Goal: Information Seeking & Learning: Check status

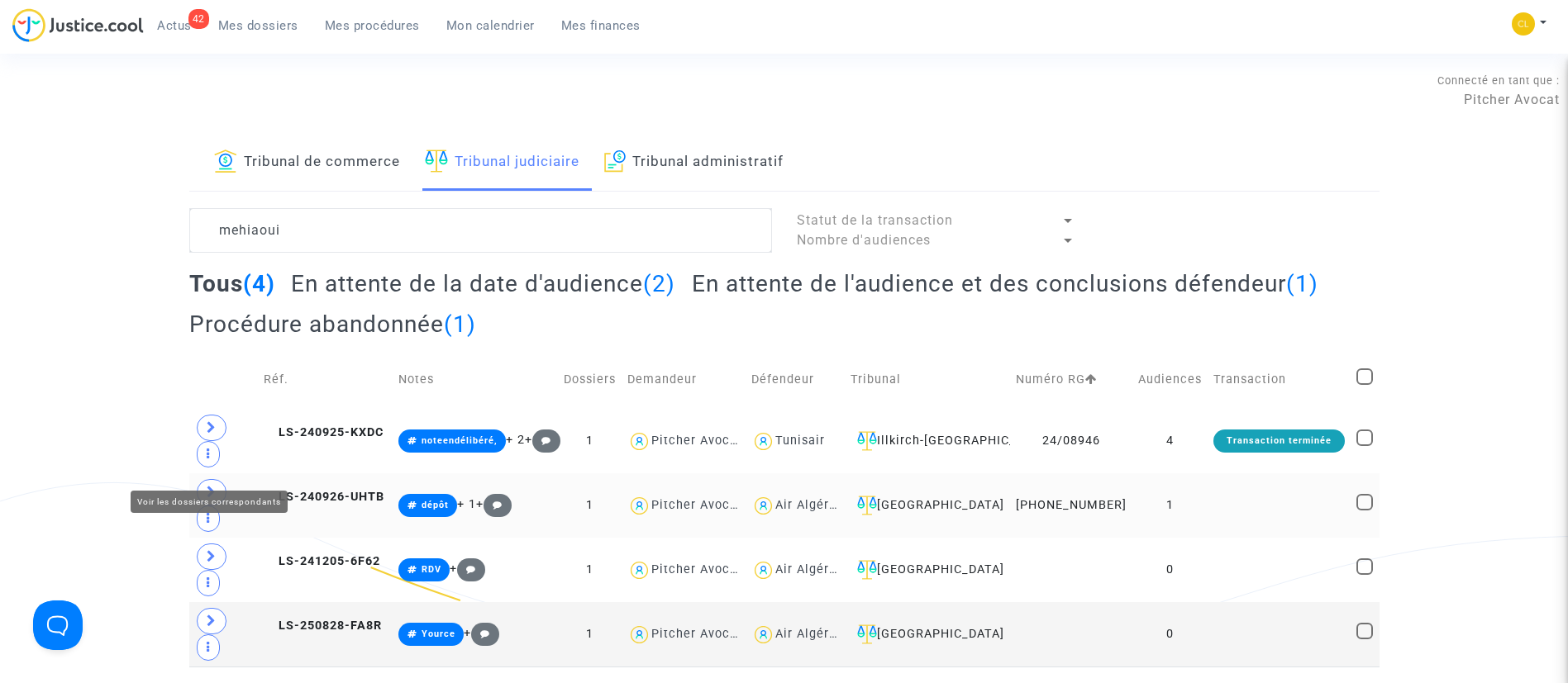
click at [206, 485] on icon at bounding box center [211, 491] width 10 height 12
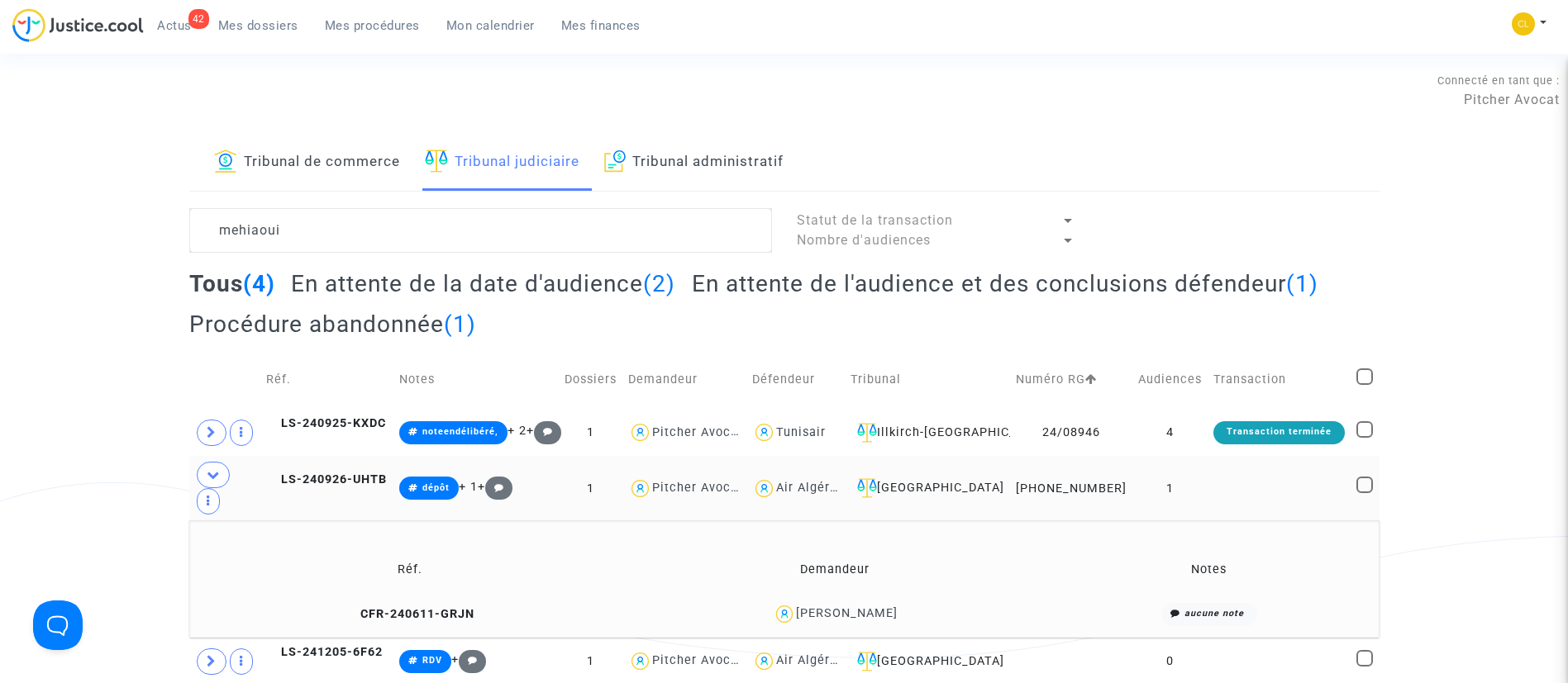
click at [888, 606] on div "[PERSON_NAME]" at bounding box center [846, 613] width 101 height 14
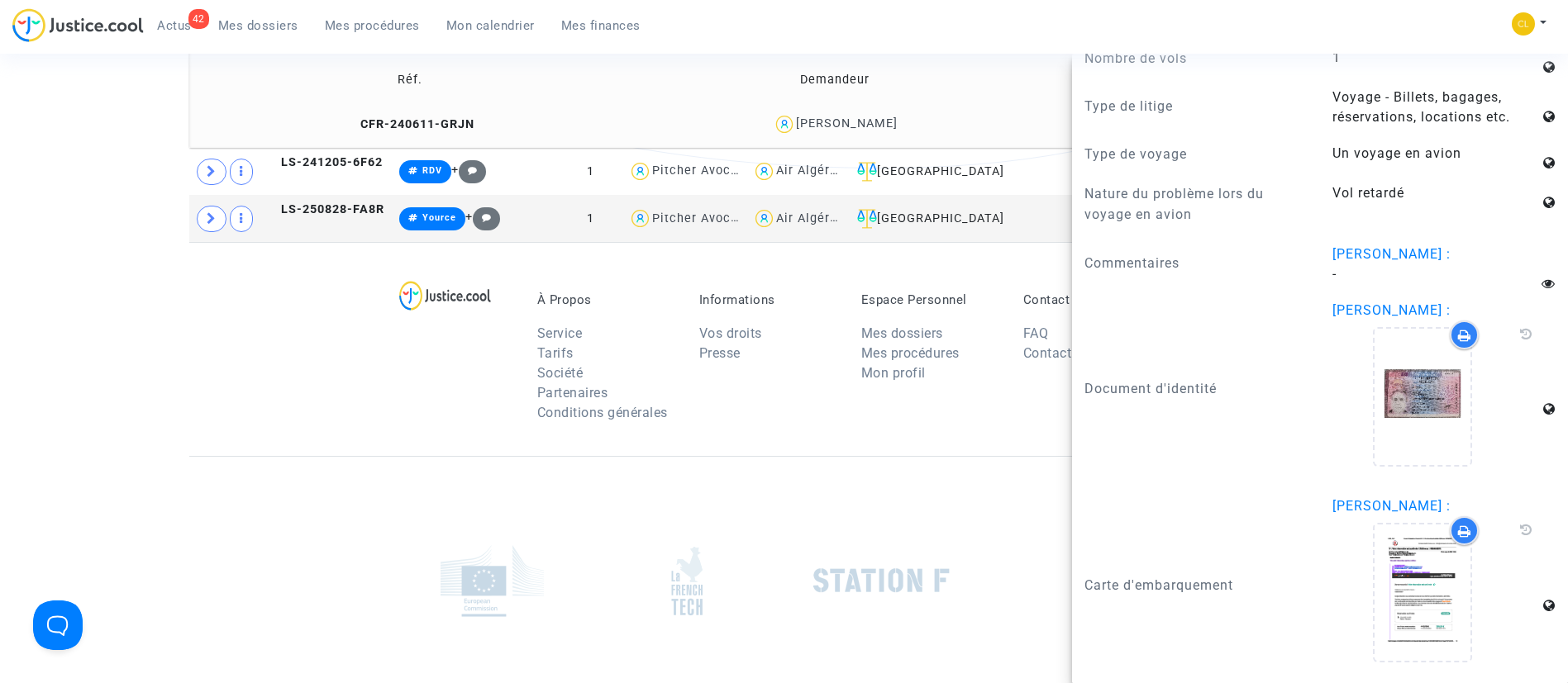
scroll to position [505, 0]
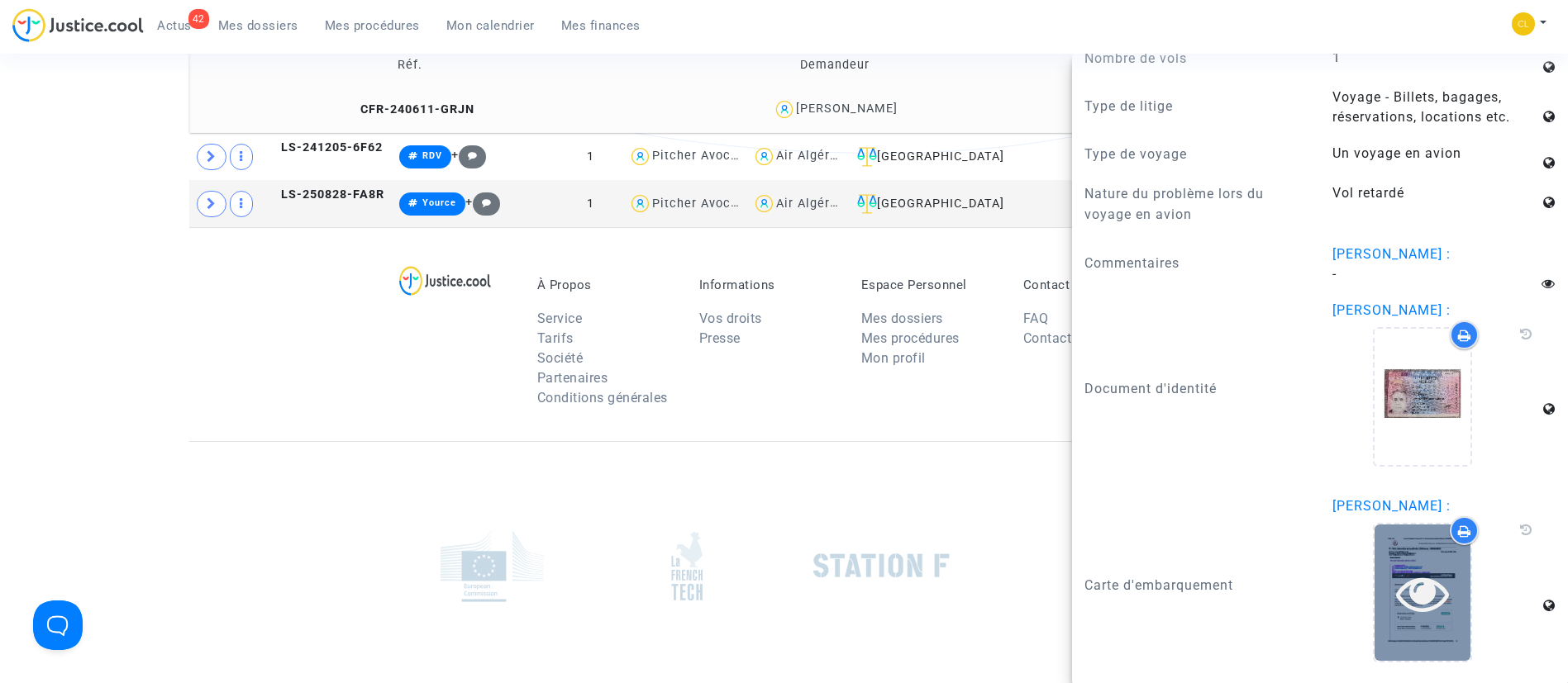
click at [1396, 571] on icon at bounding box center [1422, 593] width 53 height 52
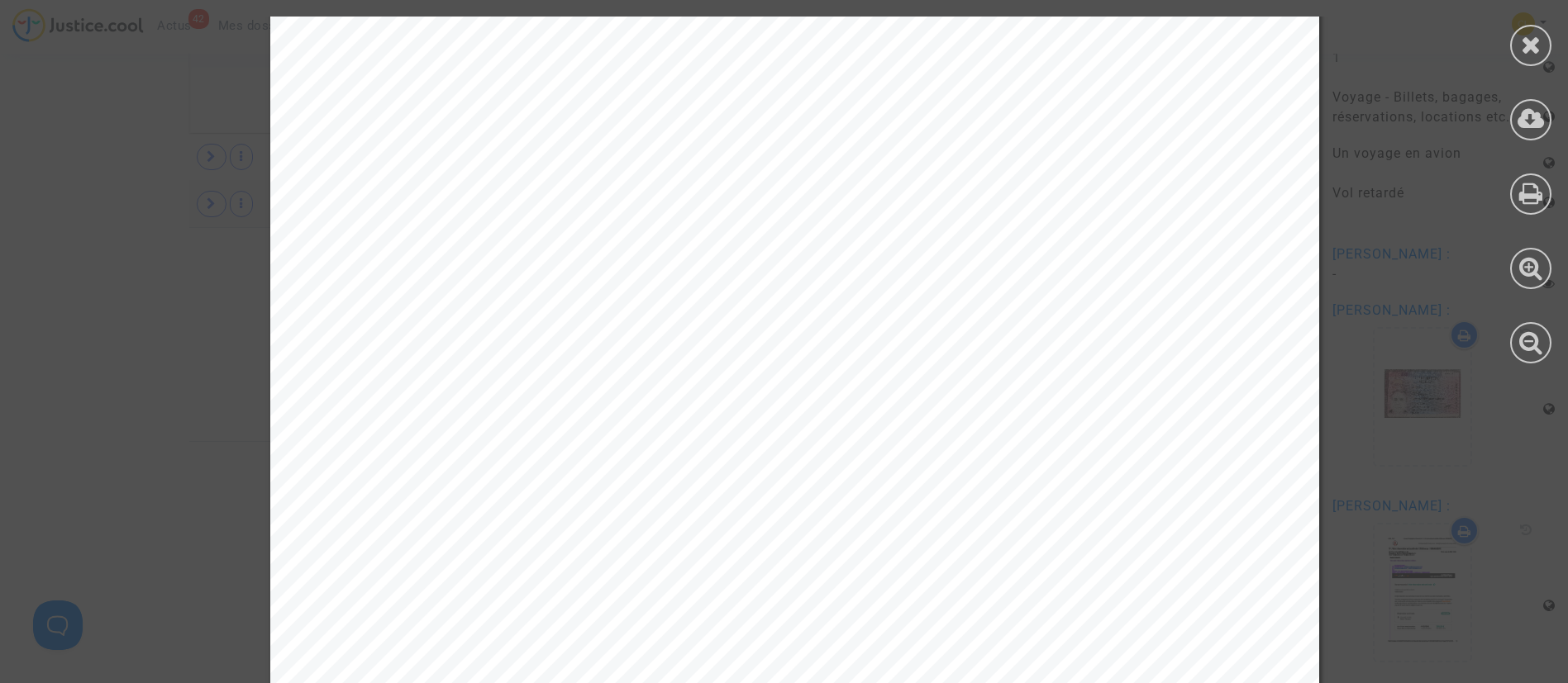
scroll to position [6110, 0]
click at [1532, 32] on icon at bounding box center [1531, 44] width 21 height 24
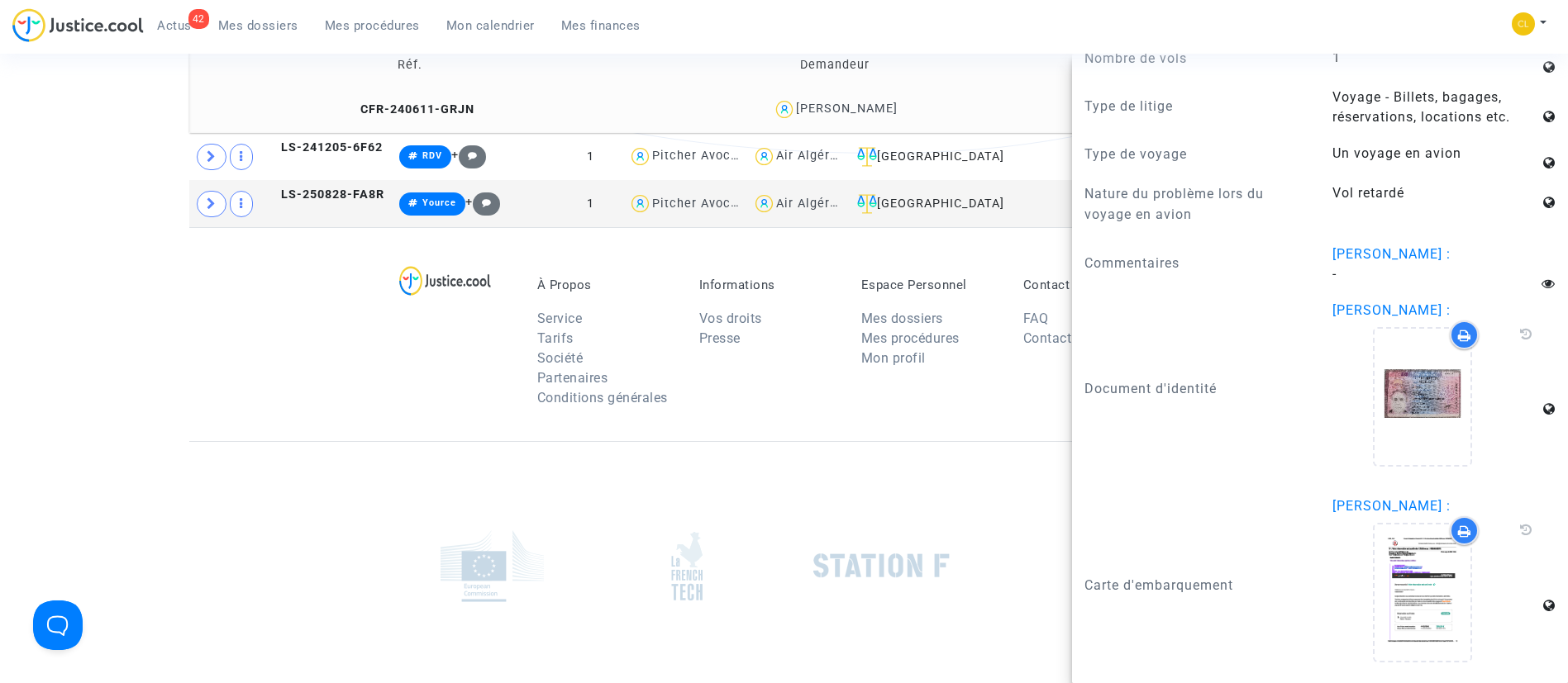
scroll to position [0, 0]
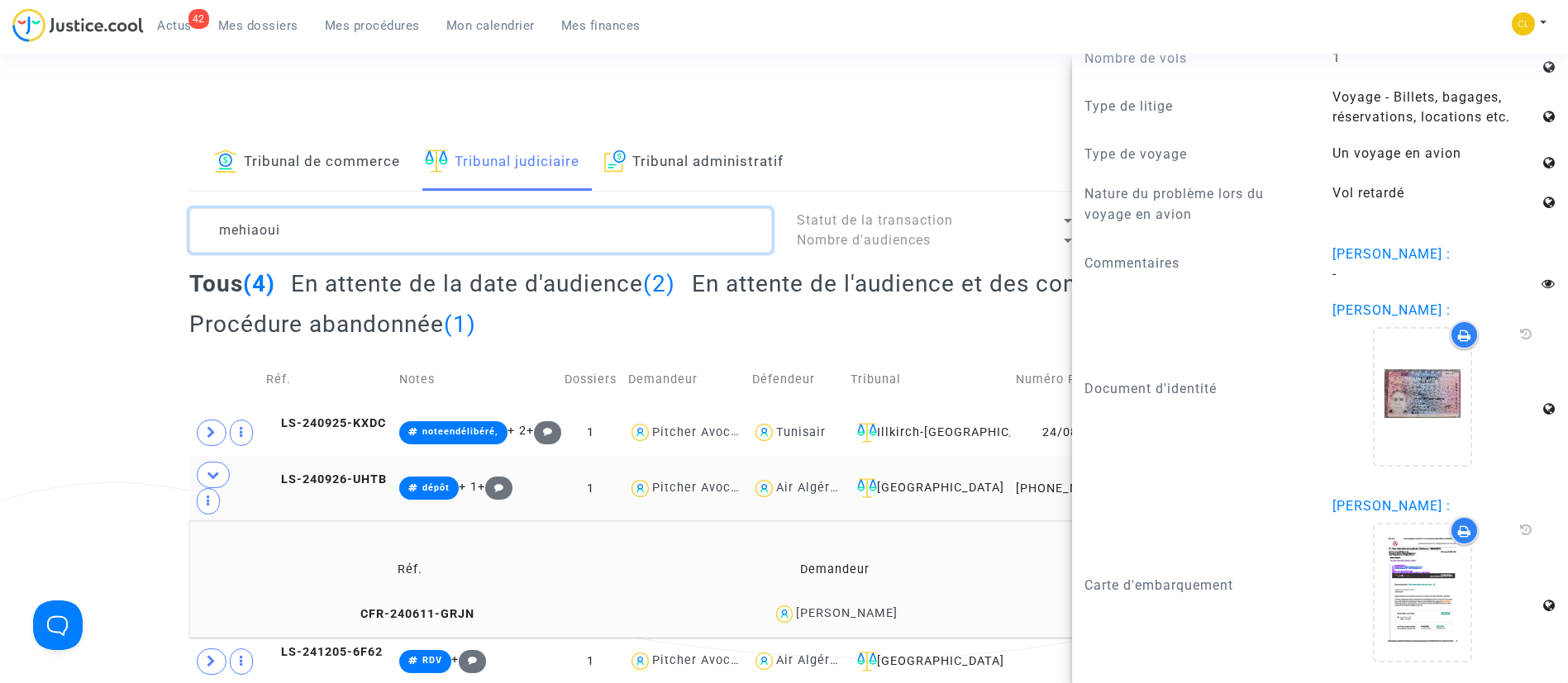
click at [304, 213] on textarea at bounding box center [481, 230] width 583 height 45
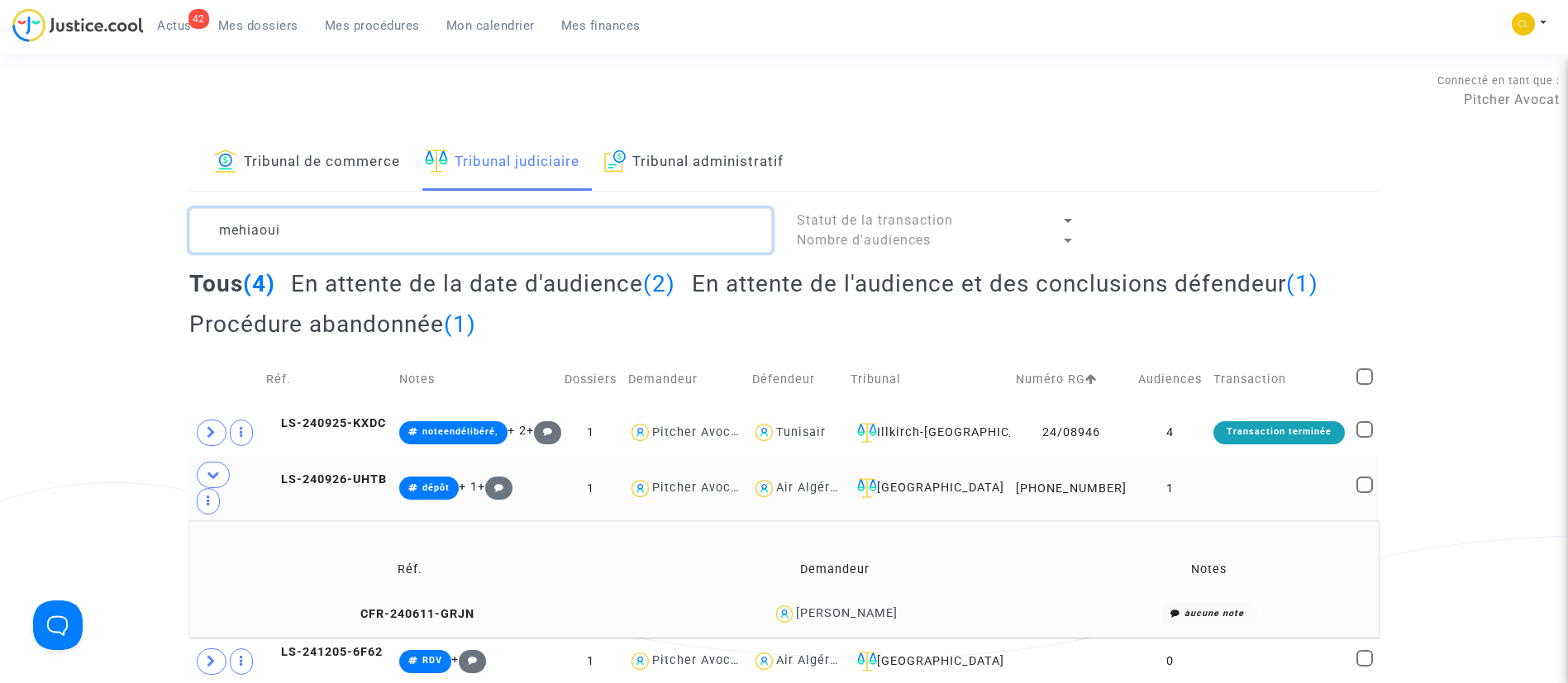
click at [304, 213] on textarea at bounding box center [481, 230] width 583 height 45
paste textarea "LS-240926-M7TJ"
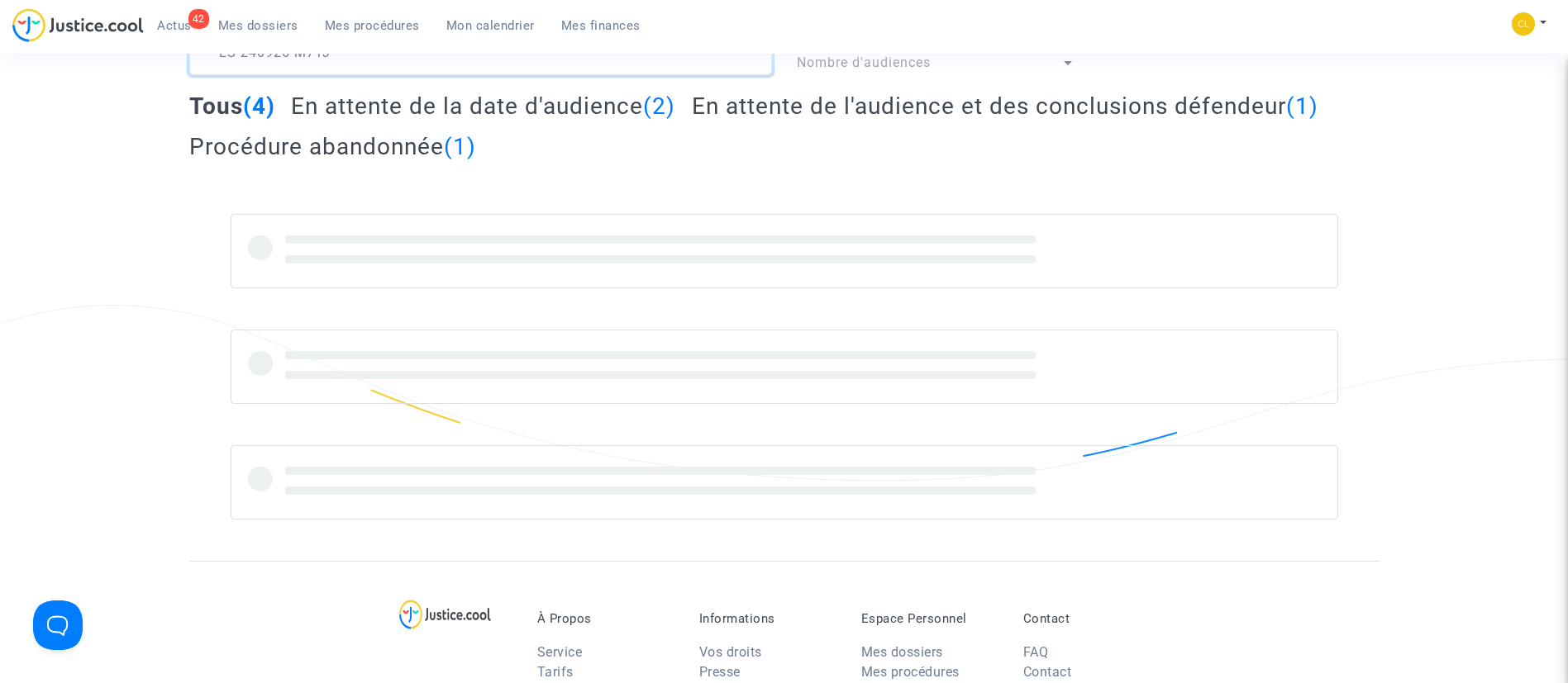
scroll to position [180, 0]
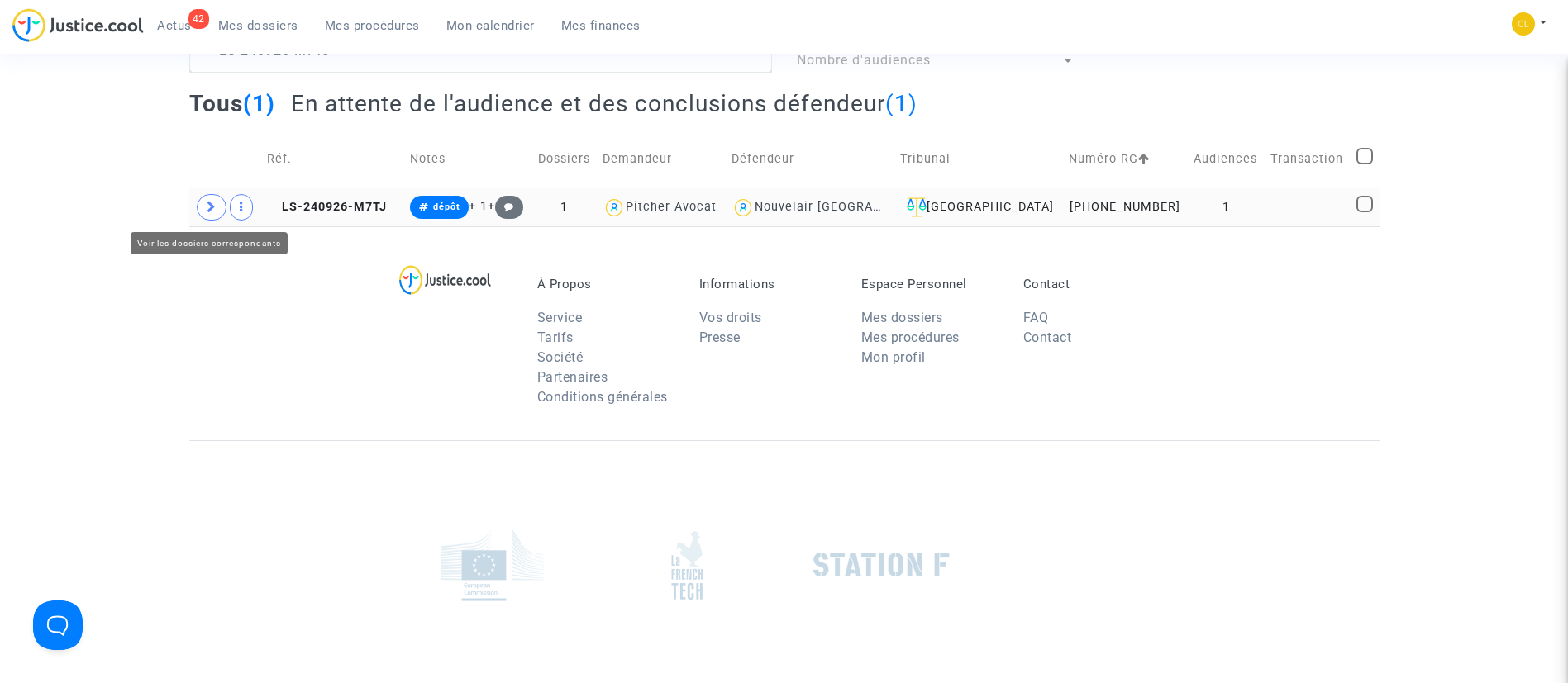
click at [205, 209] on span at bounding box center [212, 207] width 30 height 26
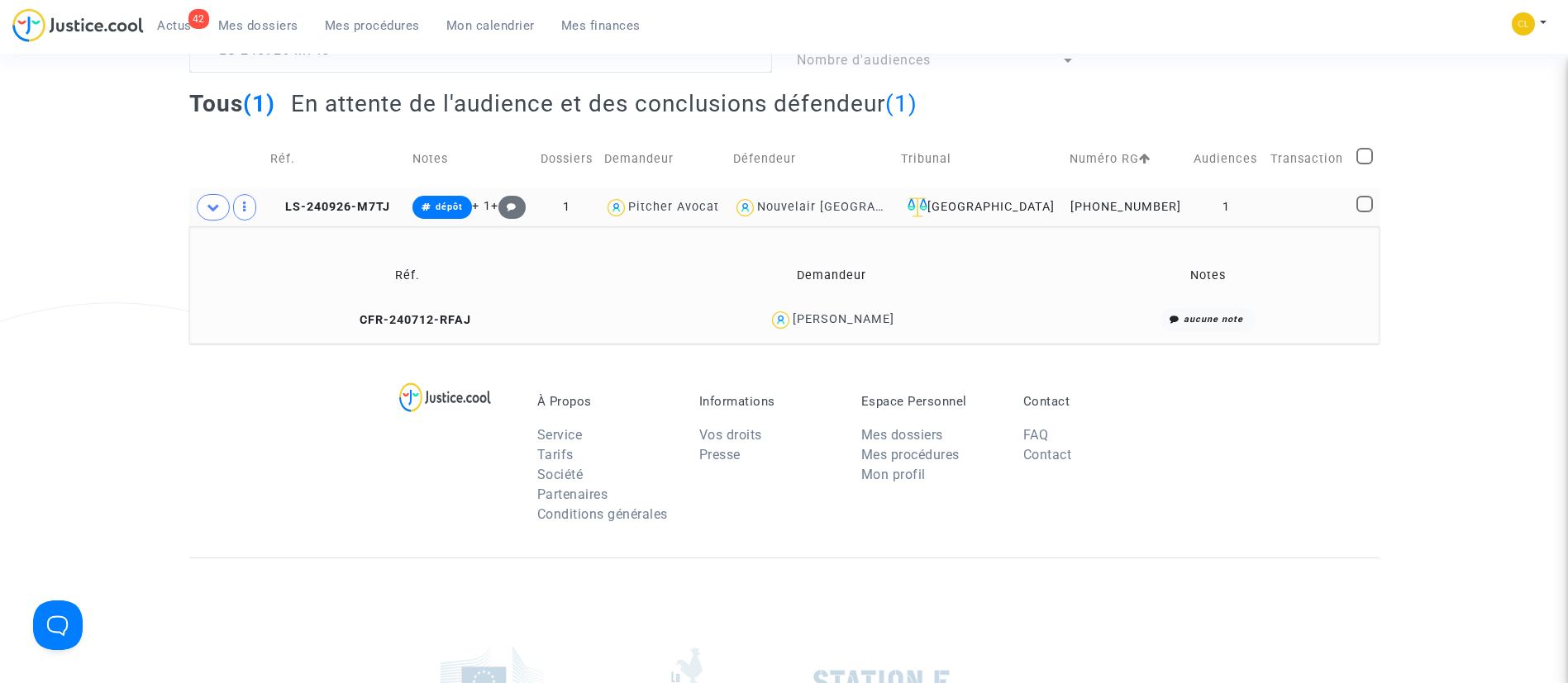
click at [856, 312] on div "[PERSON_NAME]" at bounding box center [844, 319] width 101 height 14
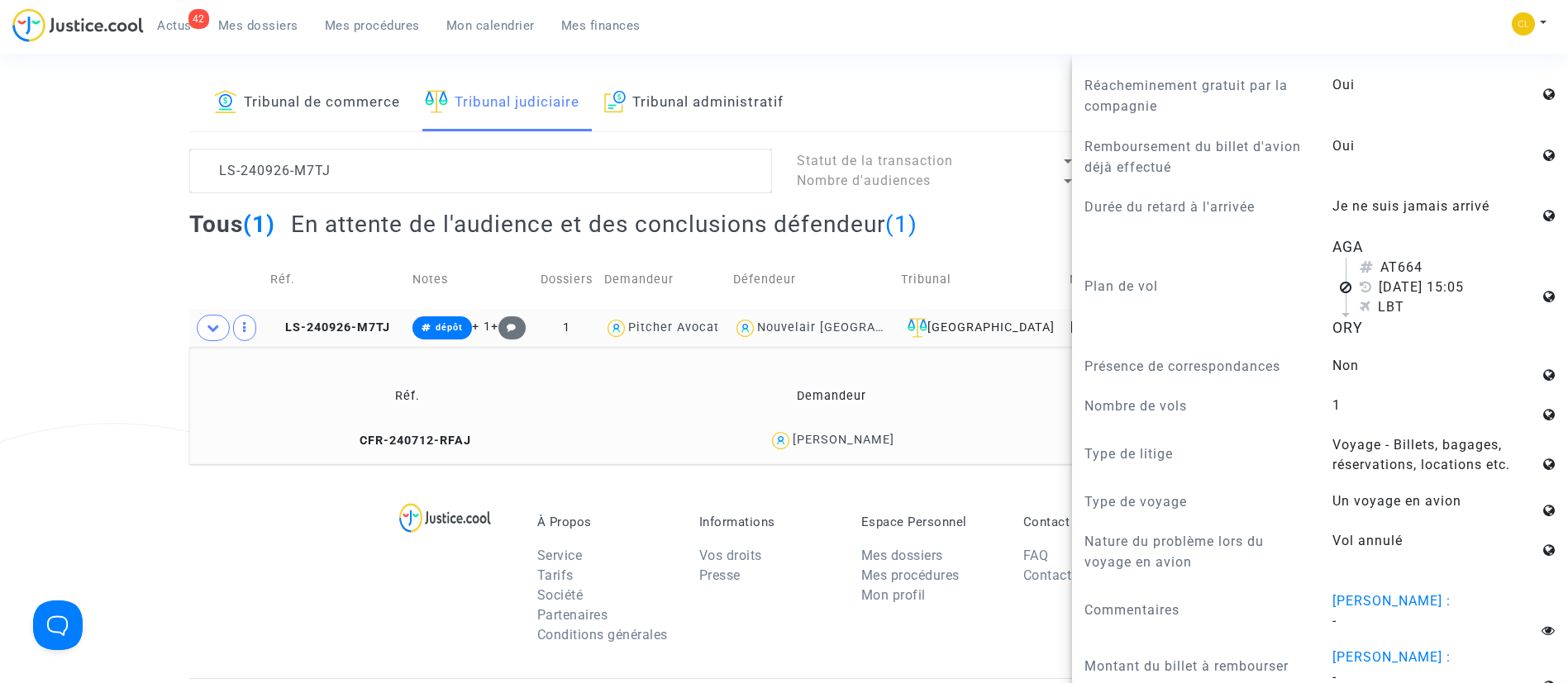
scroll to position [59, 0]
click at [360, 162] on textarea at bounding box center [481, 172] width 583 height 45
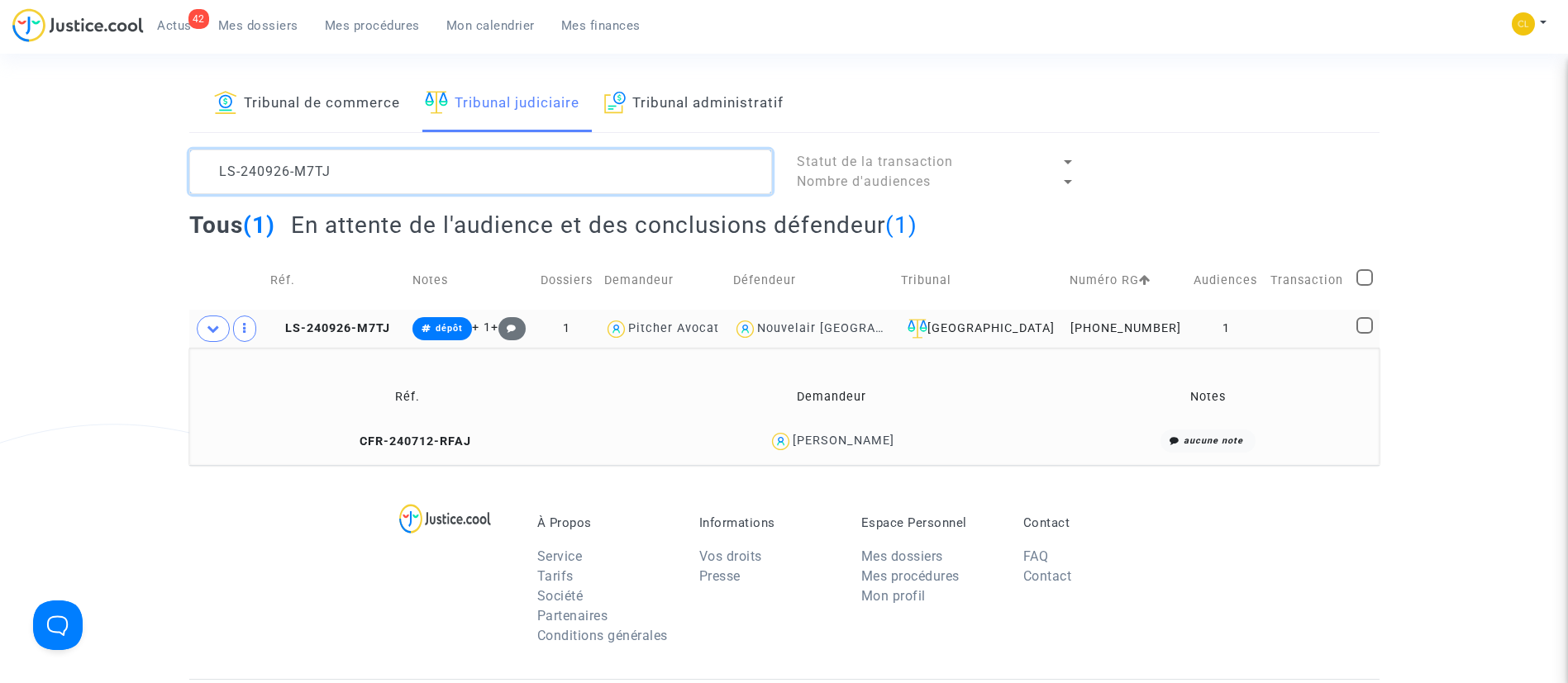
click at [360, 162] on textarea at bounding box center [481, 172] width 583 height 45
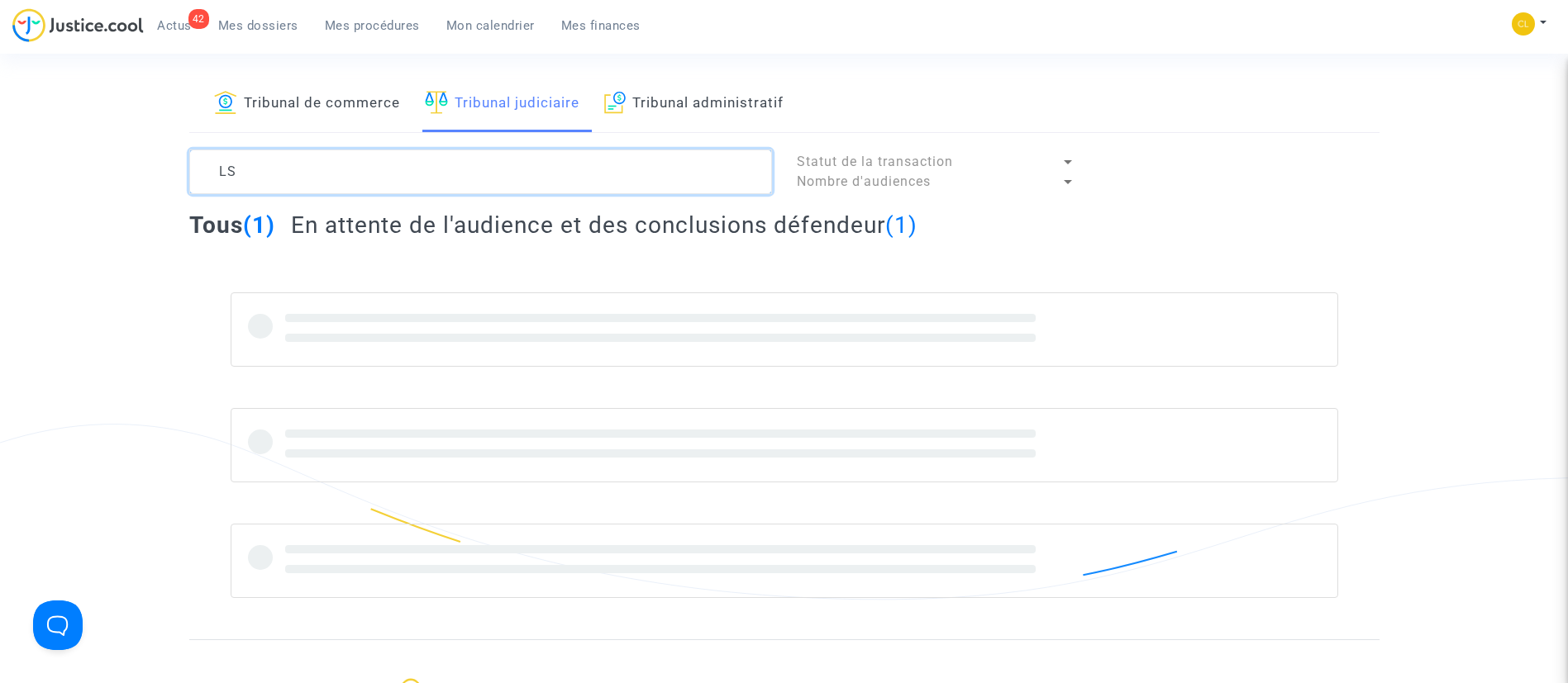
type textarea "L"
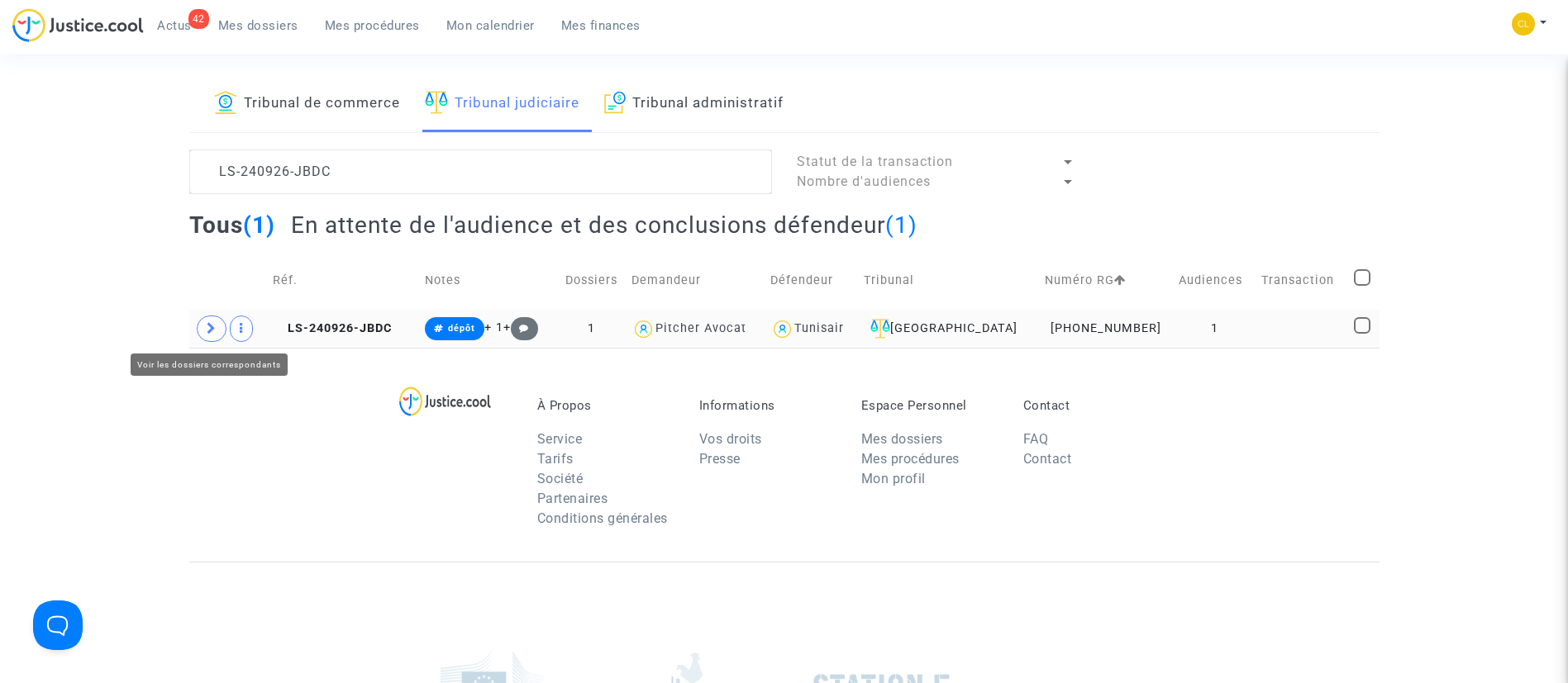
click at [220, 323] on span at bounding box center [212, 329] width 30 height 26
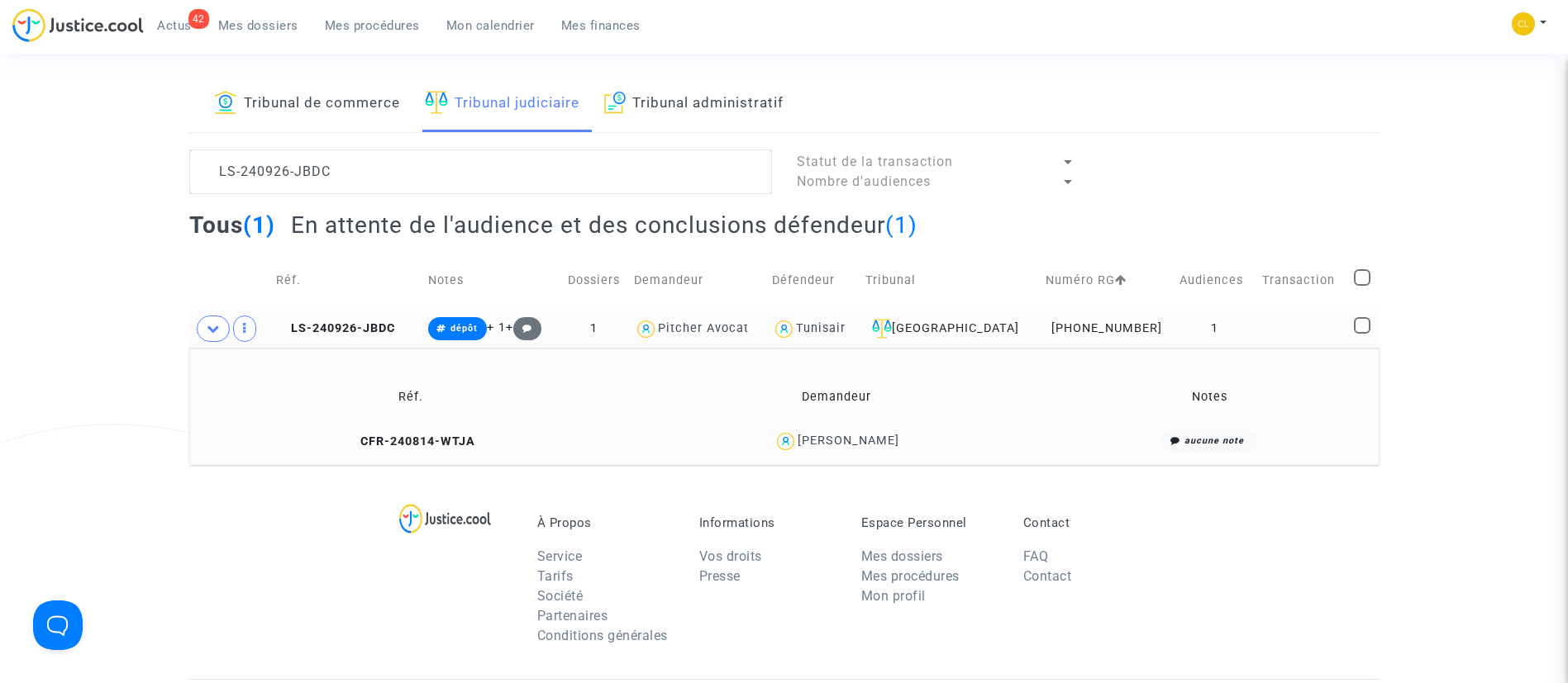
click at [865, 435] on div "[PERSON_NAME]" at bounding box center [848, 440] width 101 height 14
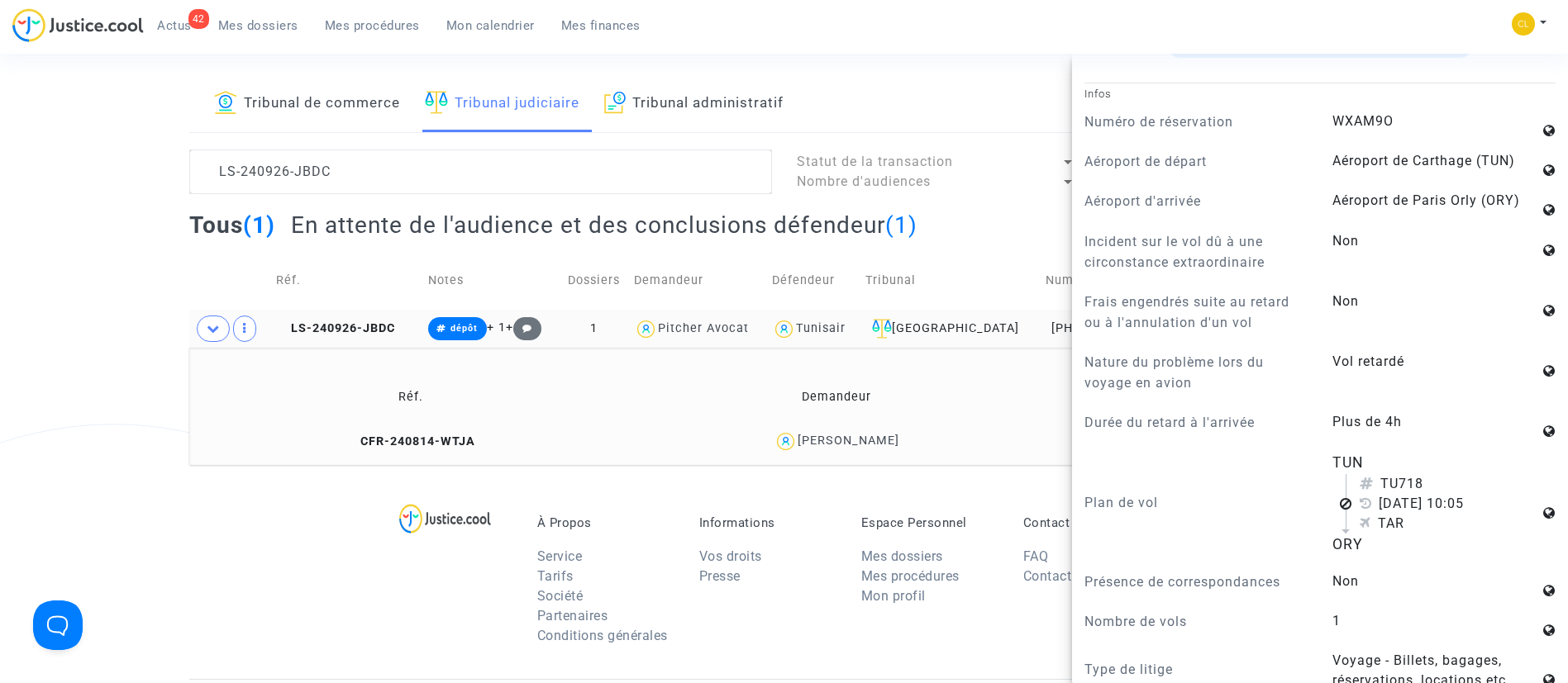
scroll to position [952, 0]
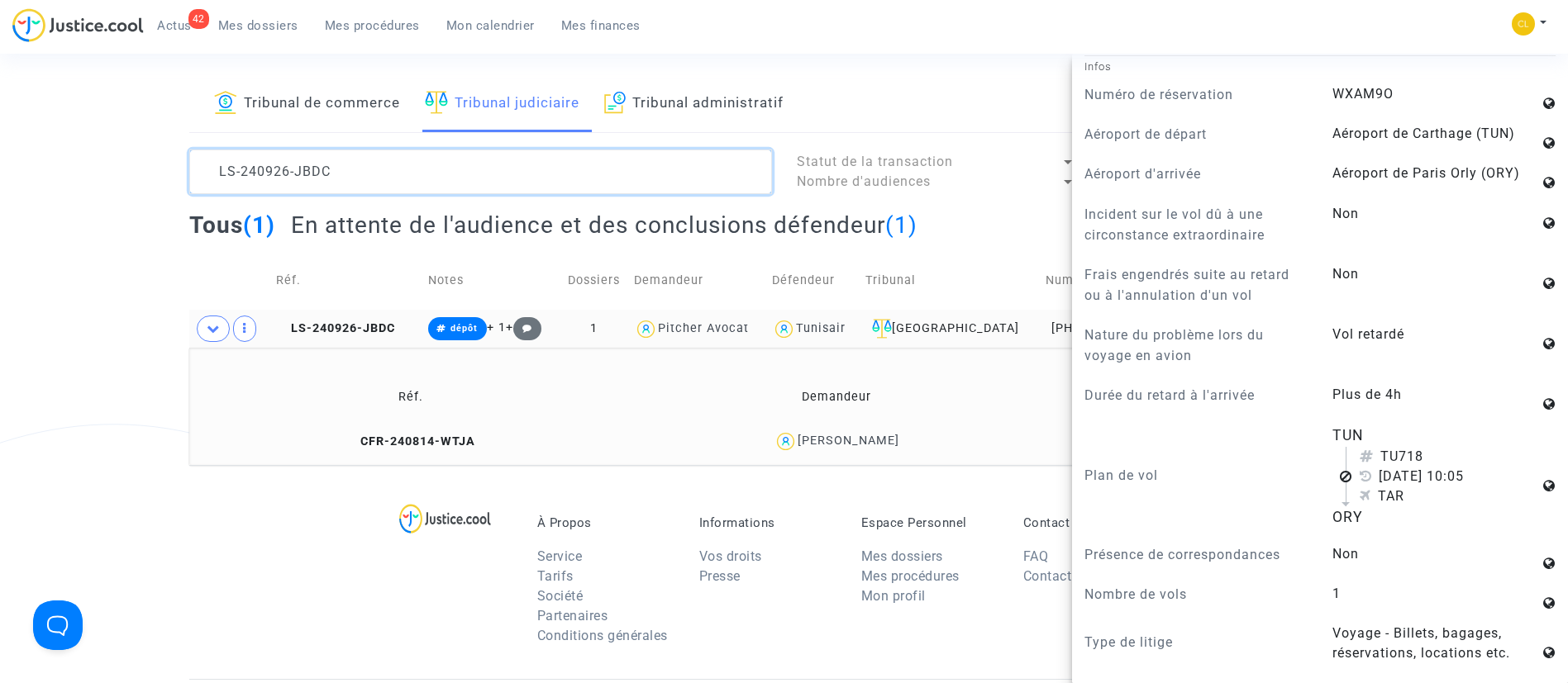
click at [371, 157] on textarea at bounding box center [481, 172] width 583 height 45
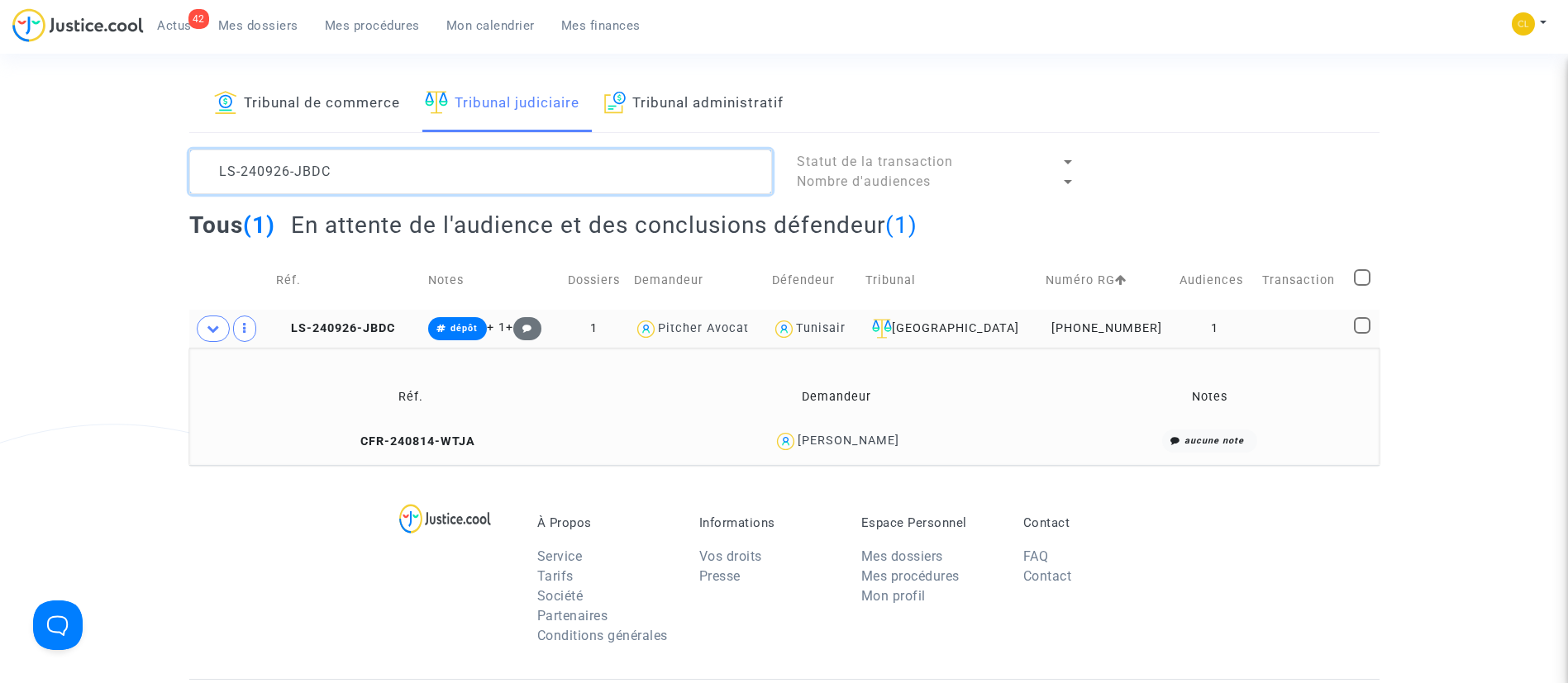
scroll to position [0, 0]
click at [371, 157] on textarea at bounding box center [481, 172] width 583 height 45
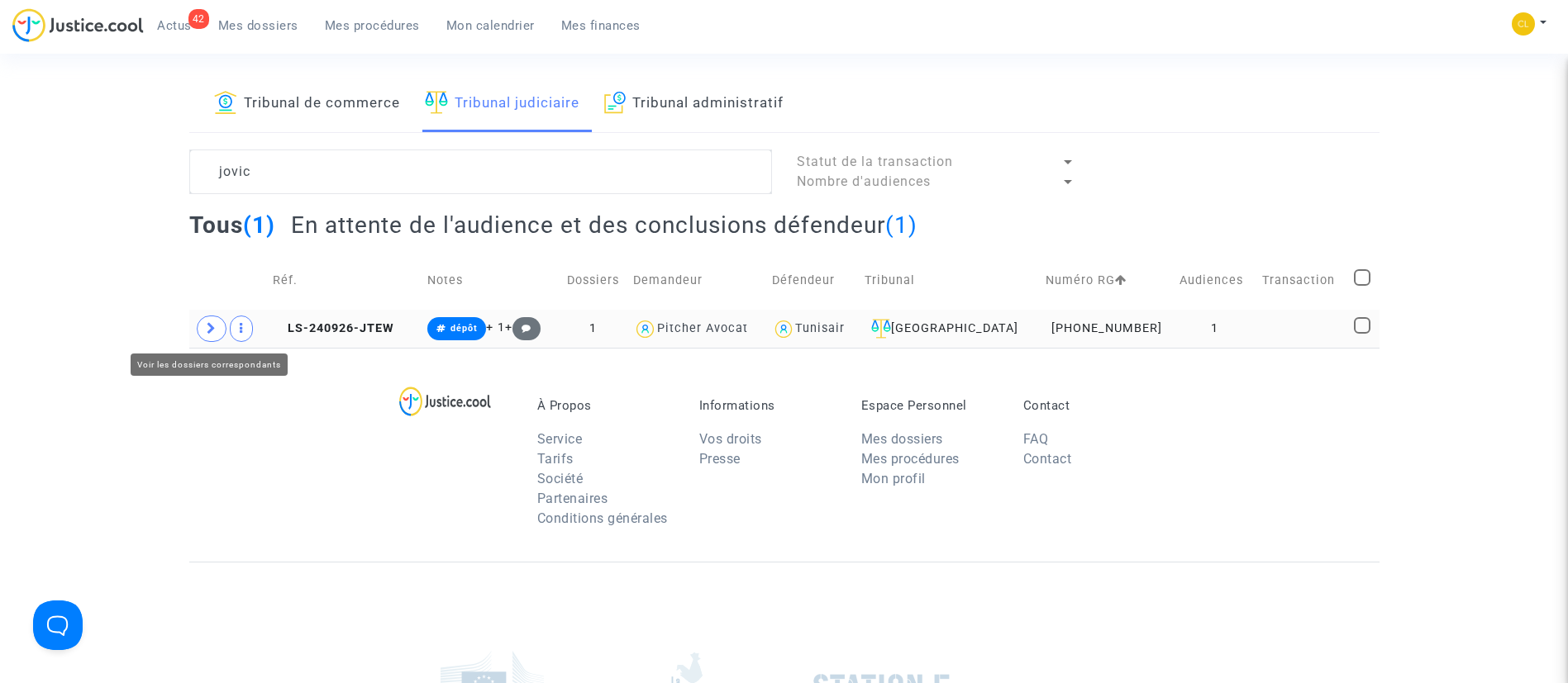
click at [213, 326] on icon at bounding box center [211, 328] width 10 height 12
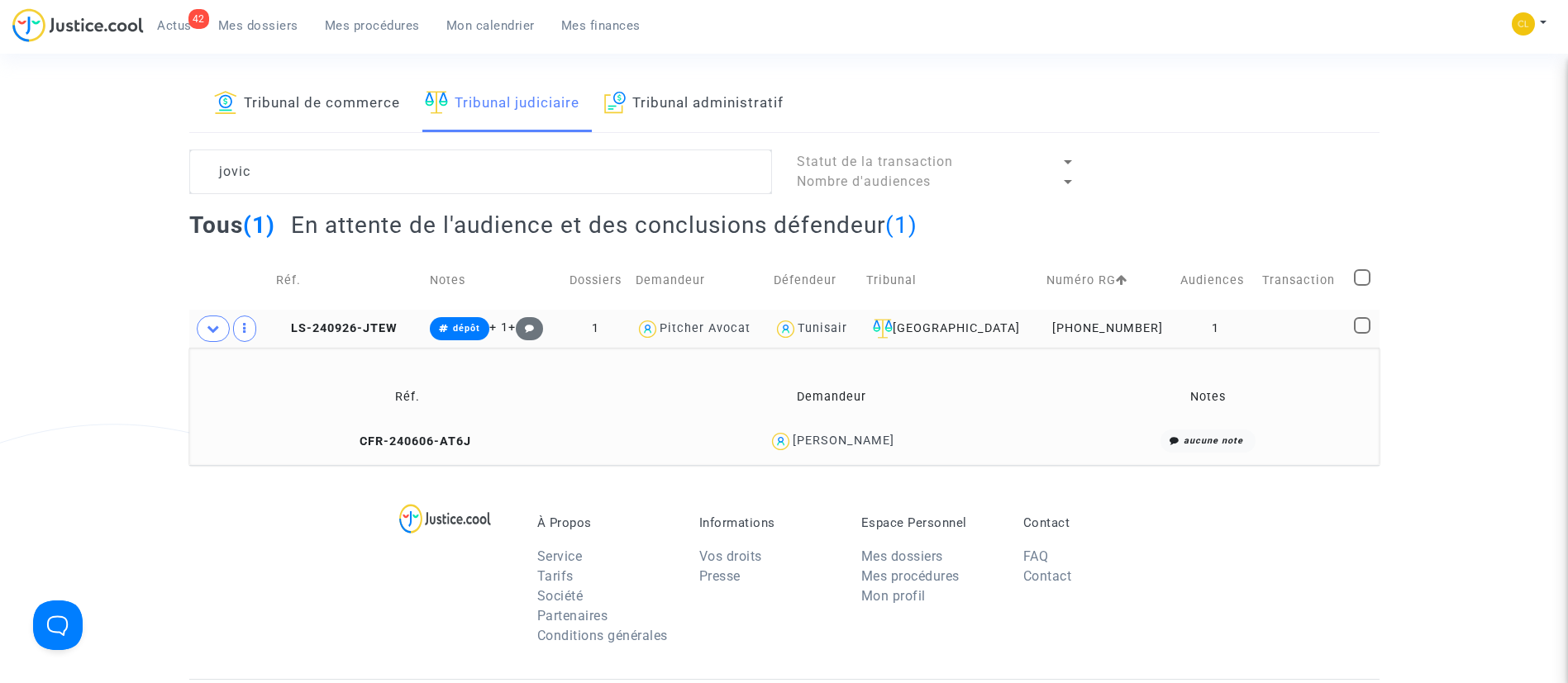
click at [873, 447] on div "[PERSON_NAME]" at bounding box center [844, 440] width 101 height 14
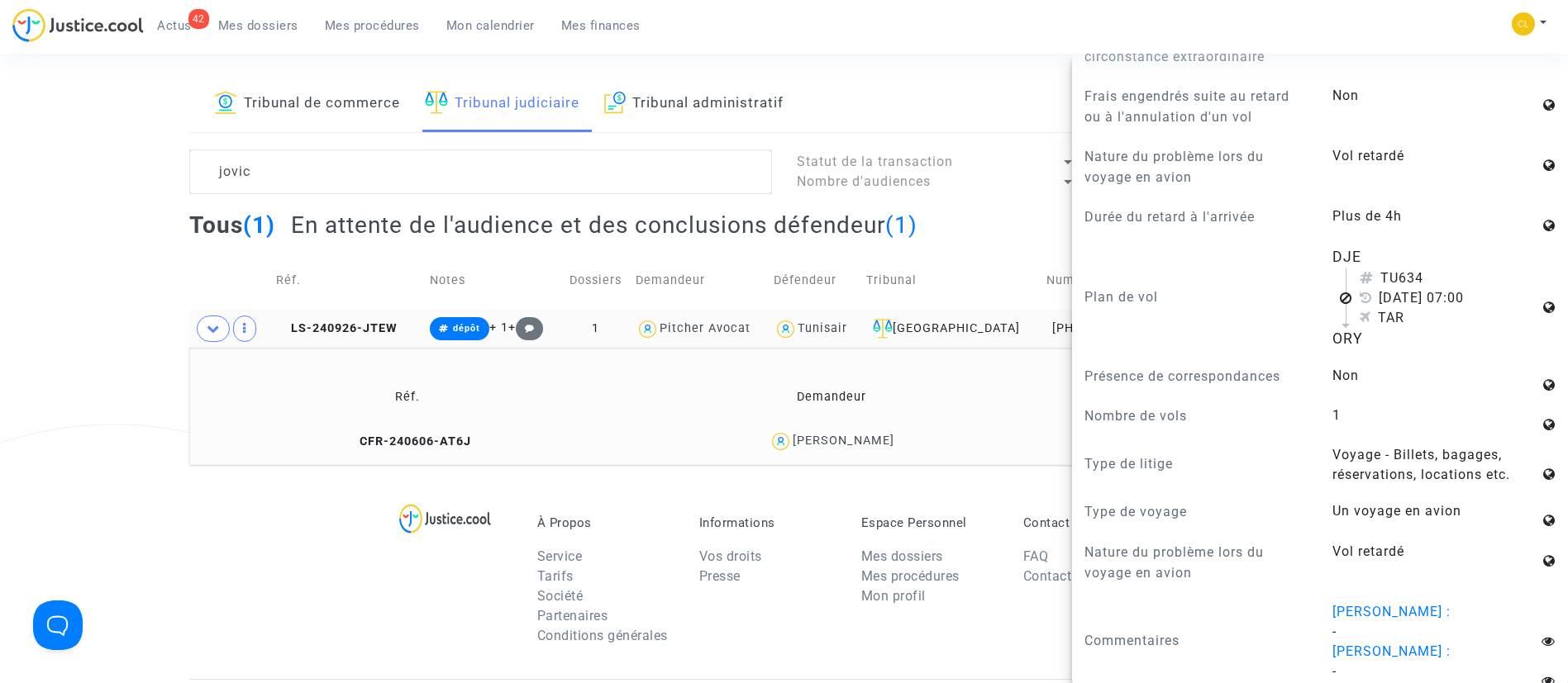
scroll to position [1237, 0]
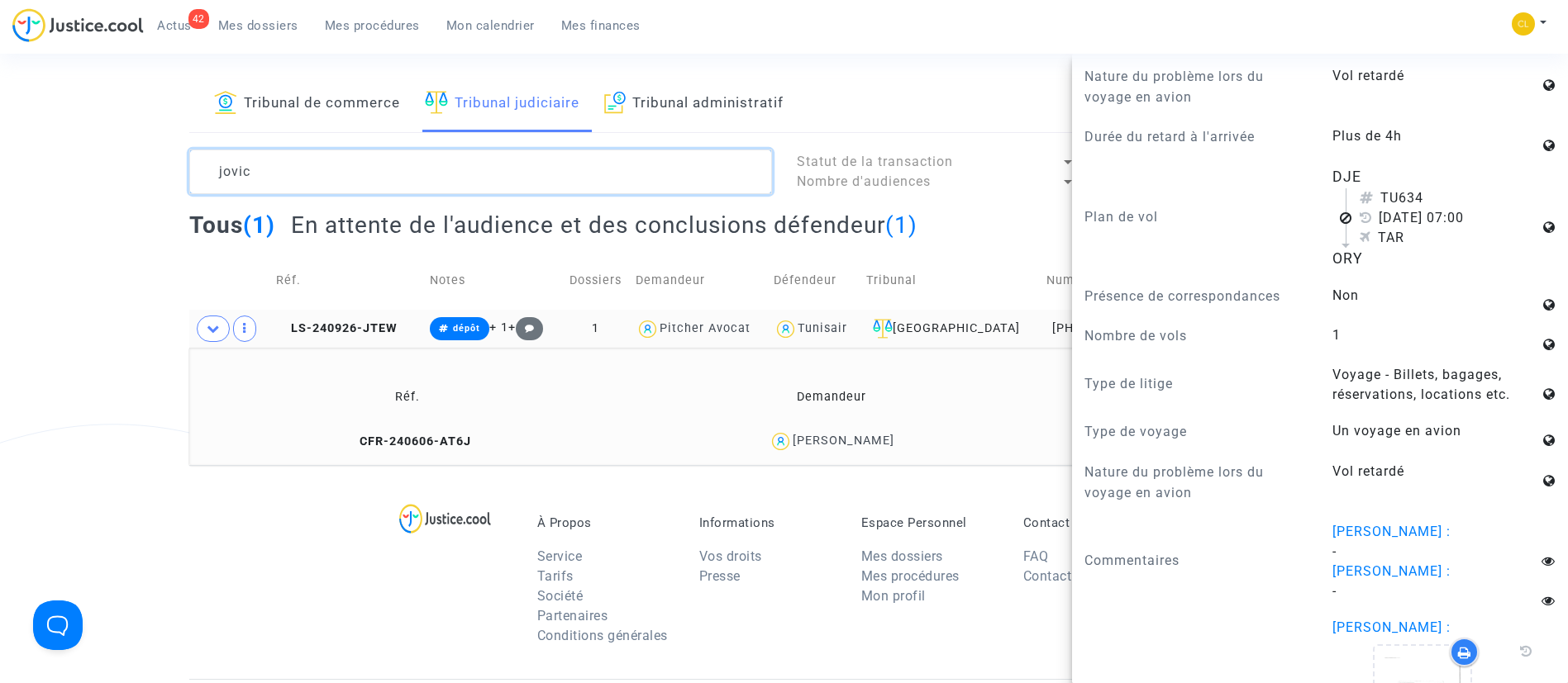
click at [324, 170] on textarea at bounding box center [481, 172] width 583 height 45
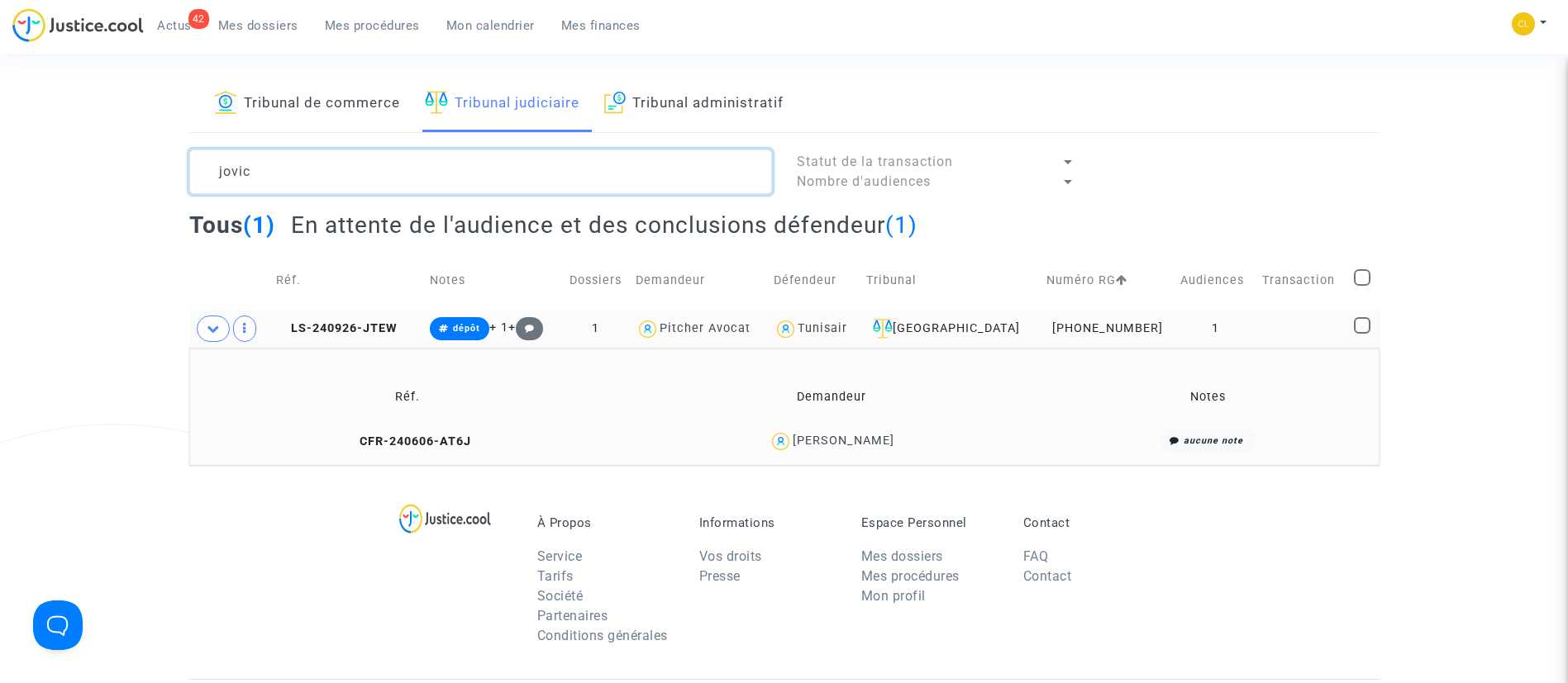
scroll to position [0, 0]
click at [324, 170] on textarea at bounding box center [481, 172] width 583 height 45
paste textarea "LS-240926-NC9G"
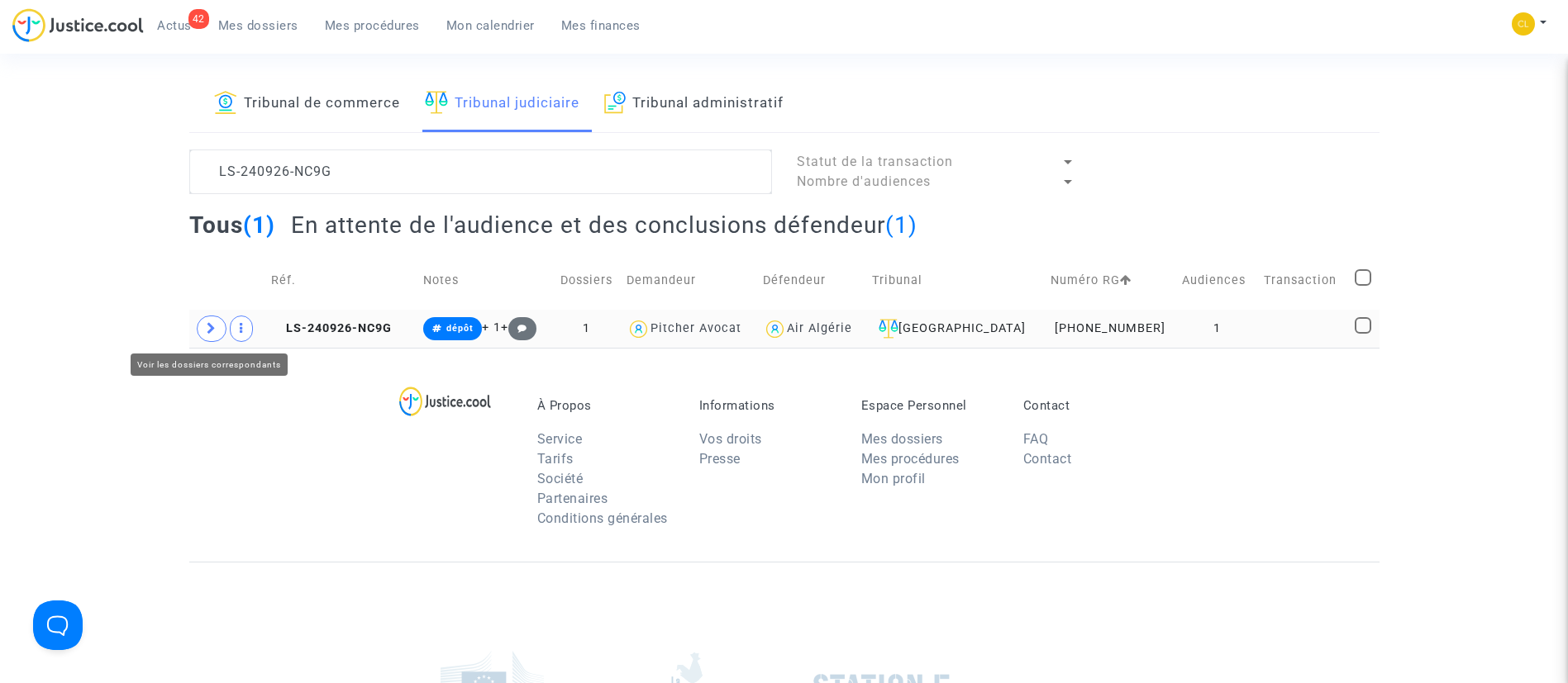
click at [216, 332] on icon at bounding box center [211, 328] width 10 height 12
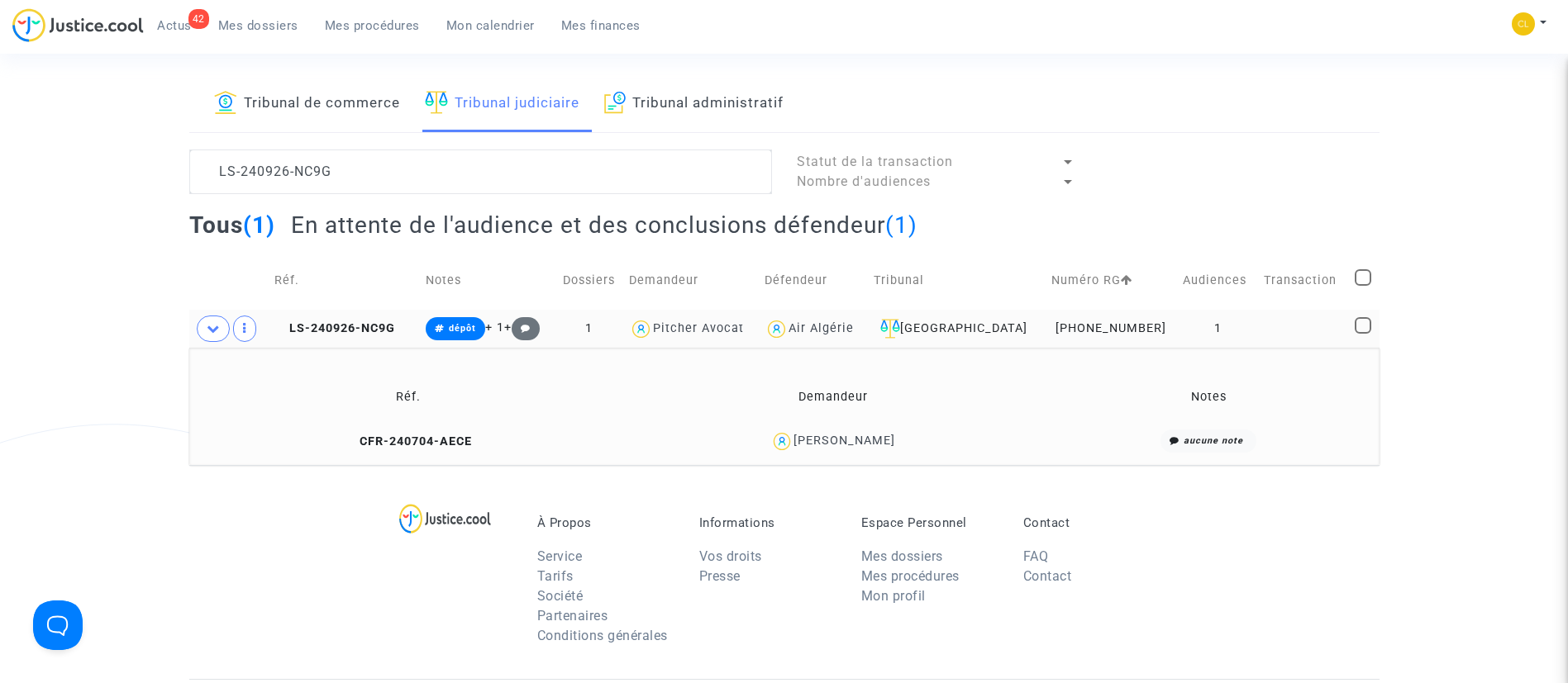
click at [856, 436] on div "[PERSON_NAME]" at bounding box center [844, 440] width 101 height 14
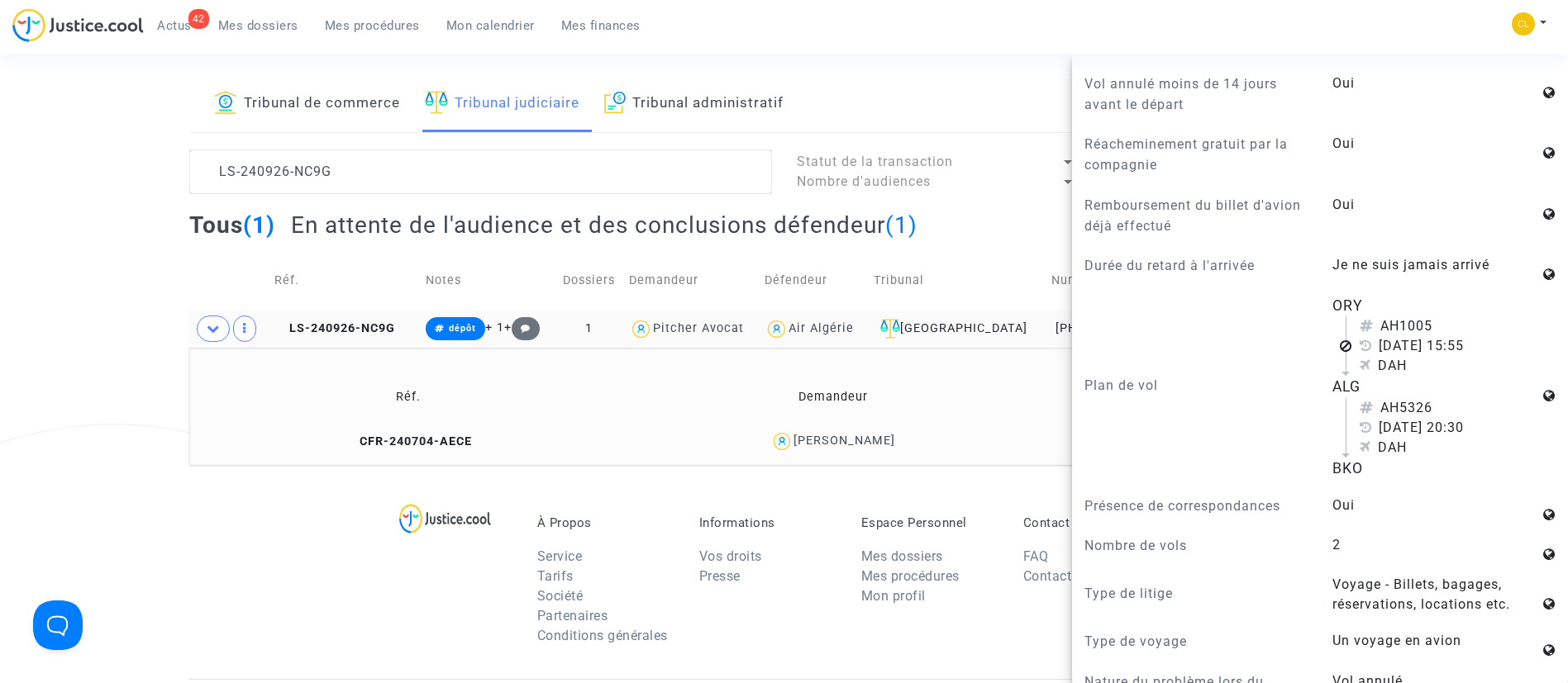
scroll to position [1264, 0]
click at [368, 153] on textarea at bounding box center [481, 172] width 583 height 45
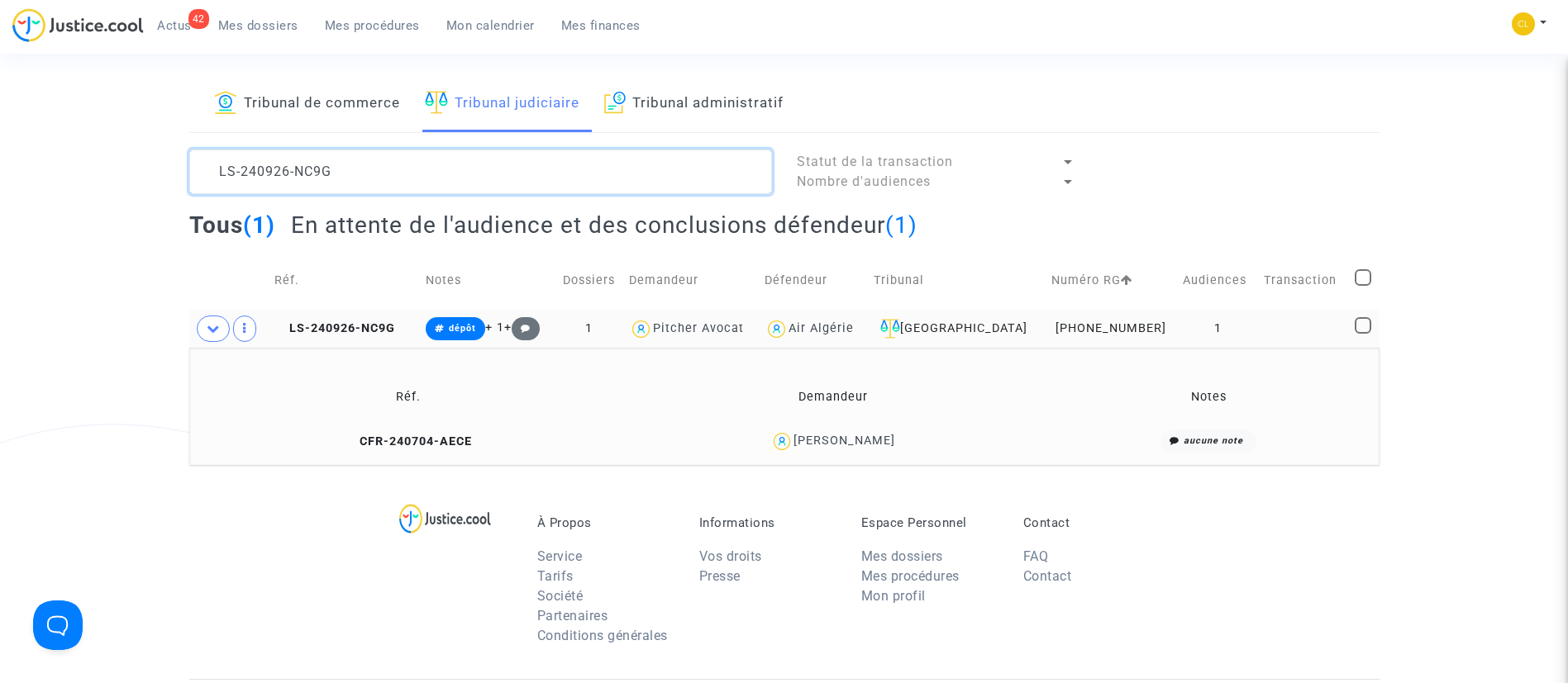
scroll to position [0, 0]
click at [368, 153] on textarea at bounding box center [481, 172] width 583 height 45
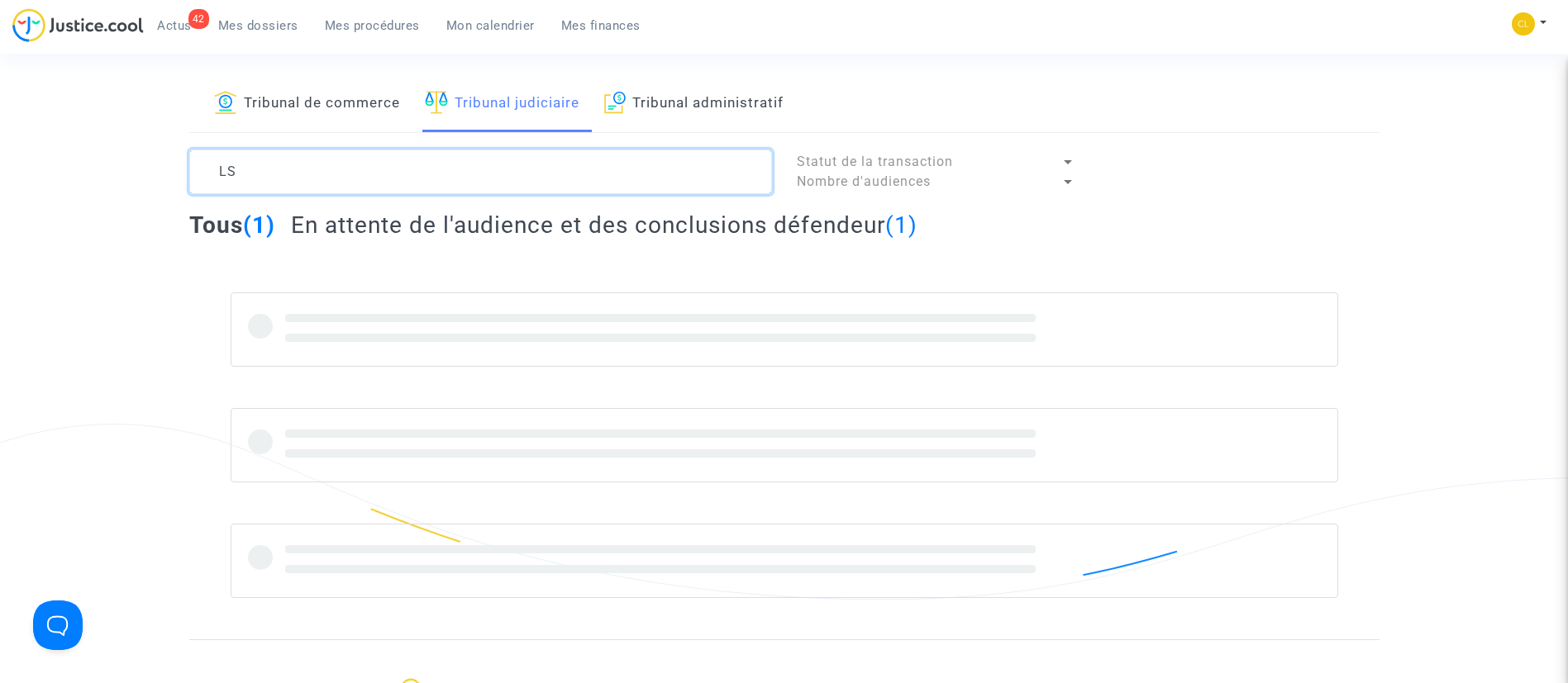
type textarea "L"
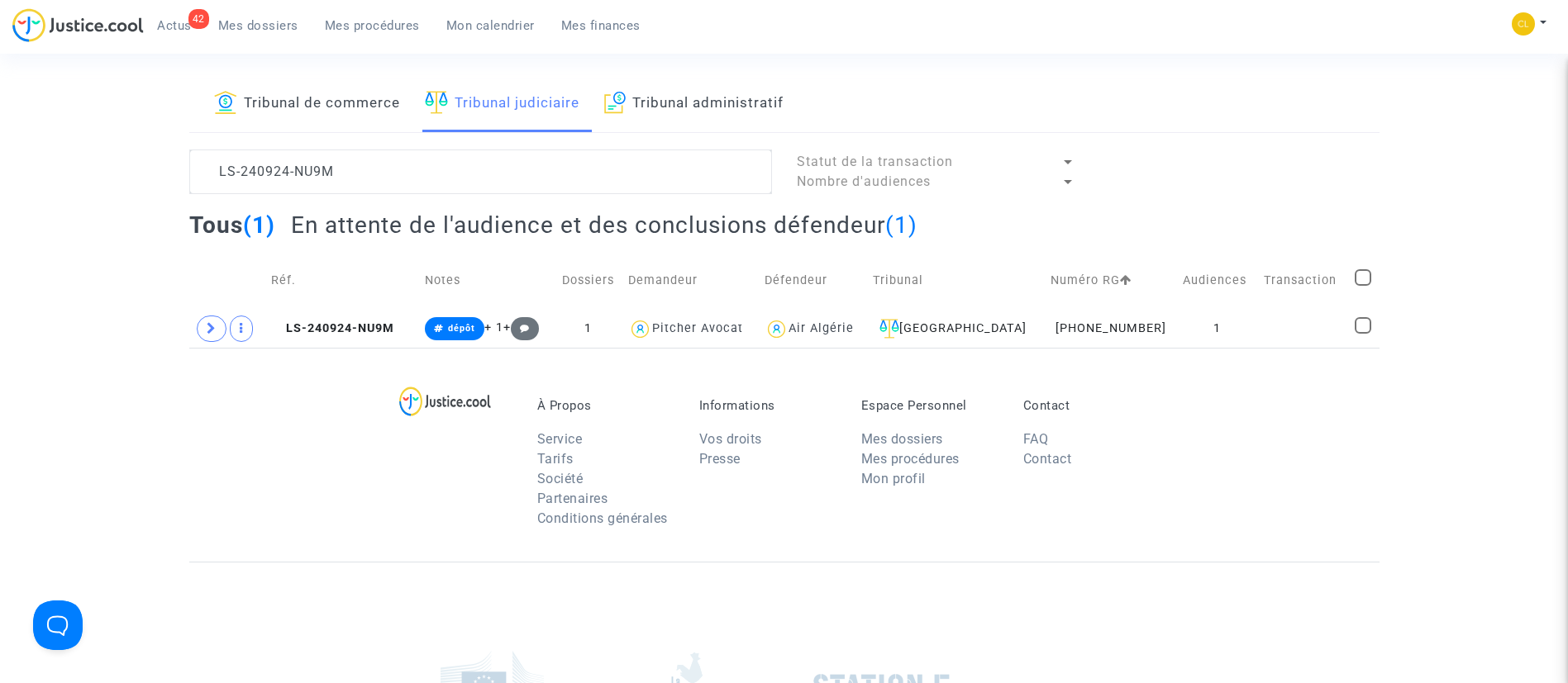
drag, startPoint x: 385, startPoint y: 194, endPoint x: 272, endPoint y: 147, distance: 122.4
click at [272, 147] on div "Tribunal de commerce Tribunal judiciaire Tribunal administratif LS-240924-NU9M …" at bounding box center [784, 212] width 1190 height 272
click at [344, 171] on textarea at bounding box center [481, 172] width 583 height 45
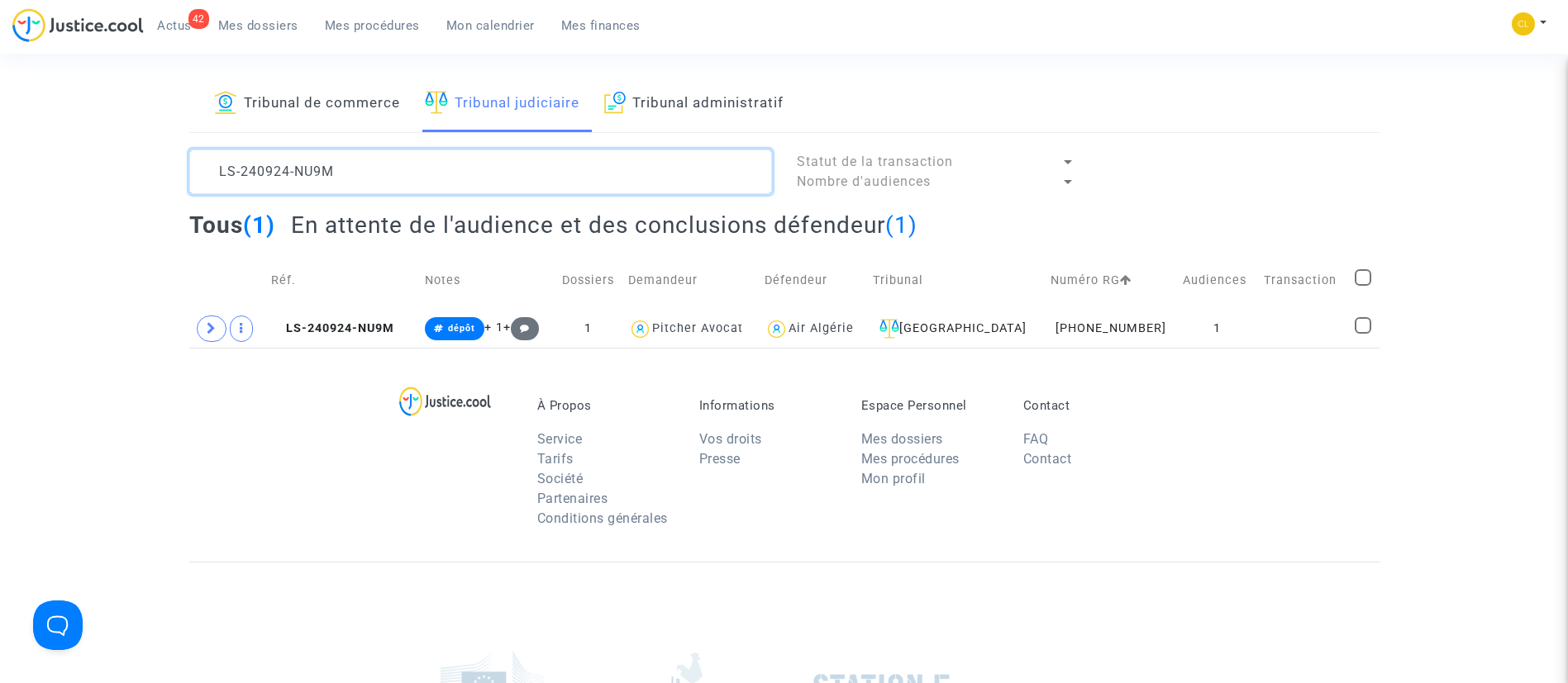
paste textarea "7-BTER"
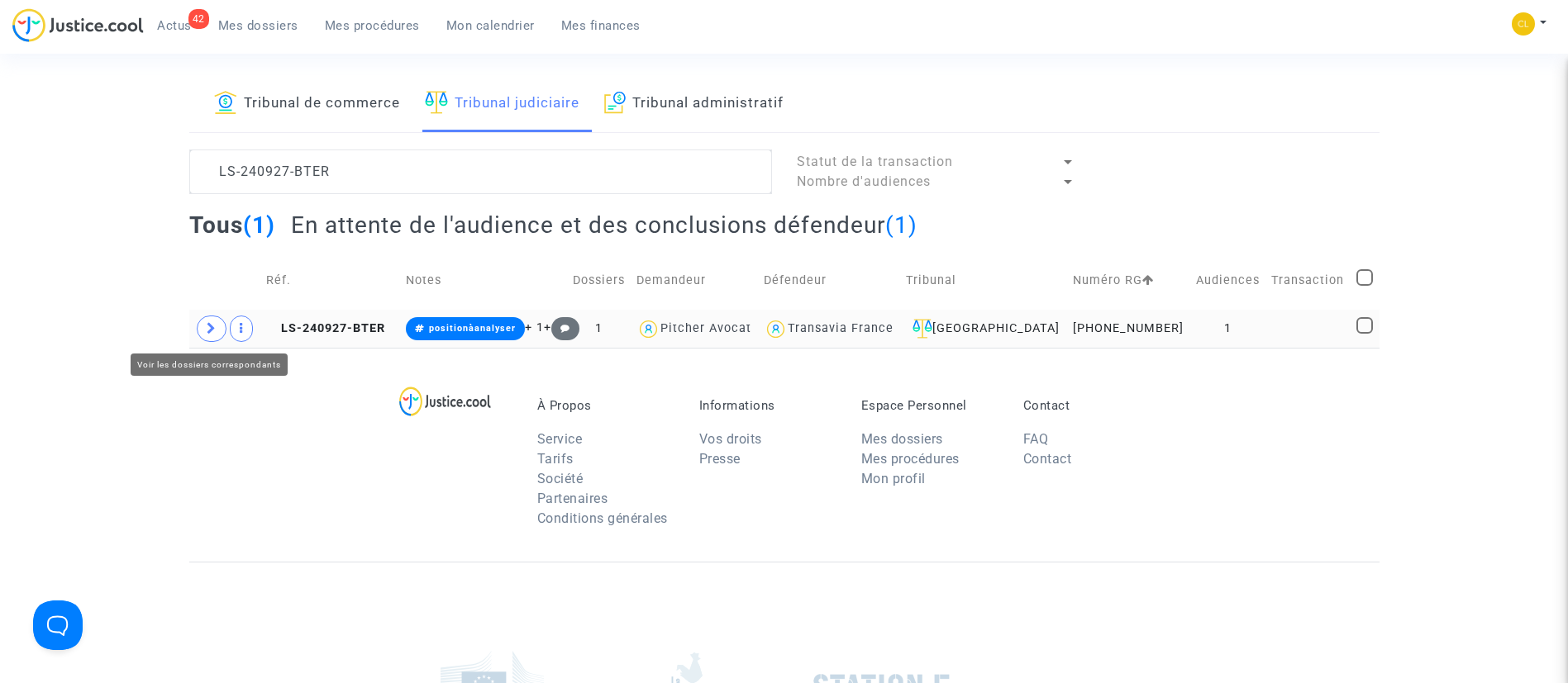
click at [219, 333] on span at bounding box center [212, 329] width 30 height 26
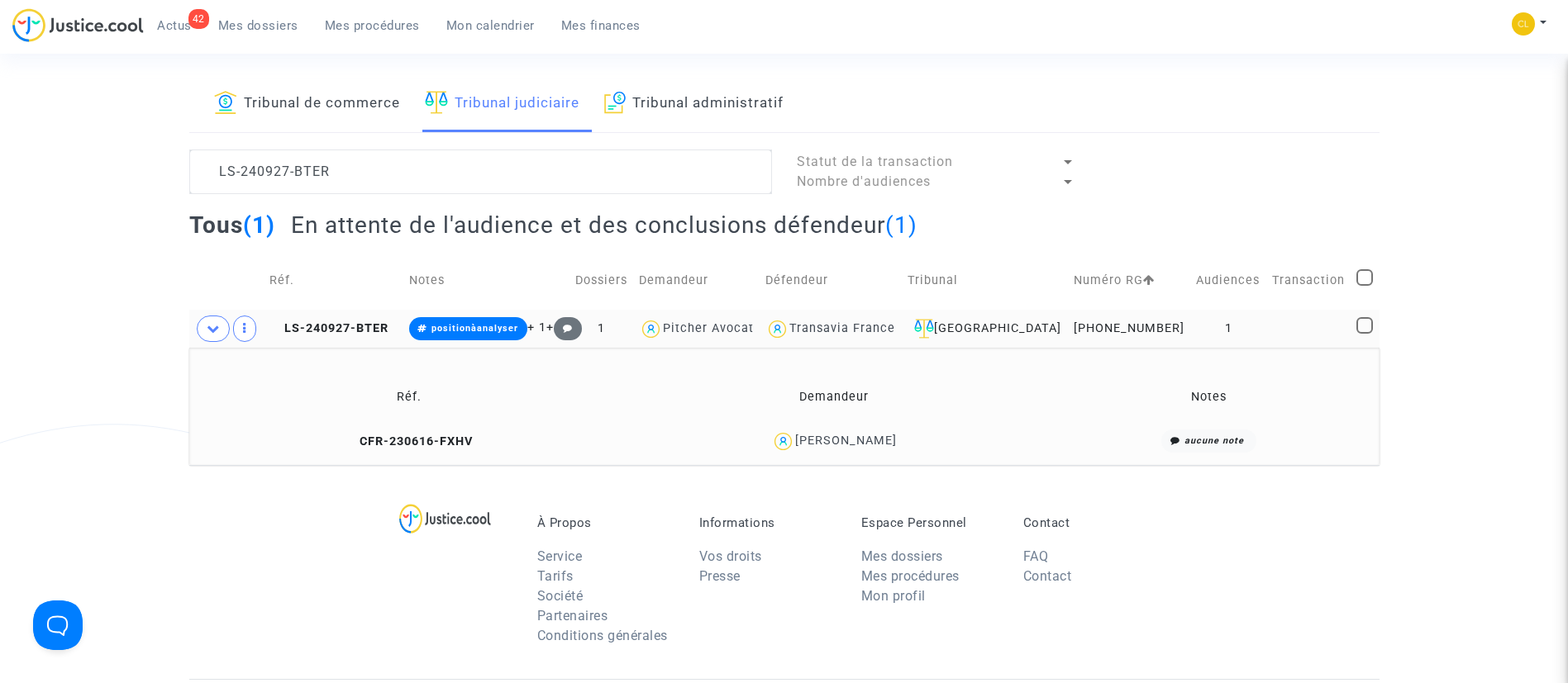
click at [844, 434] on div "[PERSON_NAME]" at bounding box center [845, 440] width 101 height 14
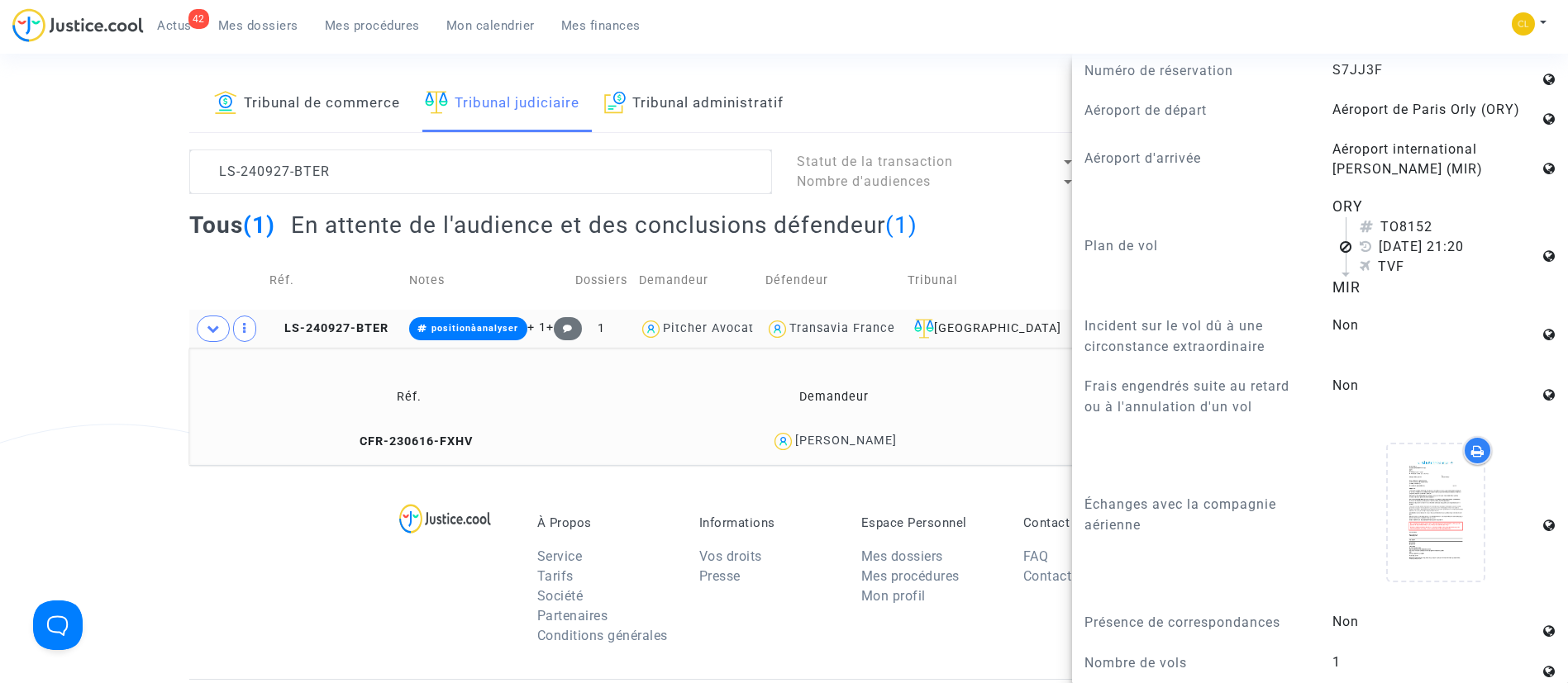
scroll to position [1171, 0]
drag, startPoint x: 409, startPoint y: 170, endPoint x: 91, endPoint y: 153, distance: 318.5
click at [91, 153] on div "Tribunal de commerce Tribunal judiciaire Tribunal administratif LS-240927-BTER …" at bounding box center [784, 270] width 1568 height 389
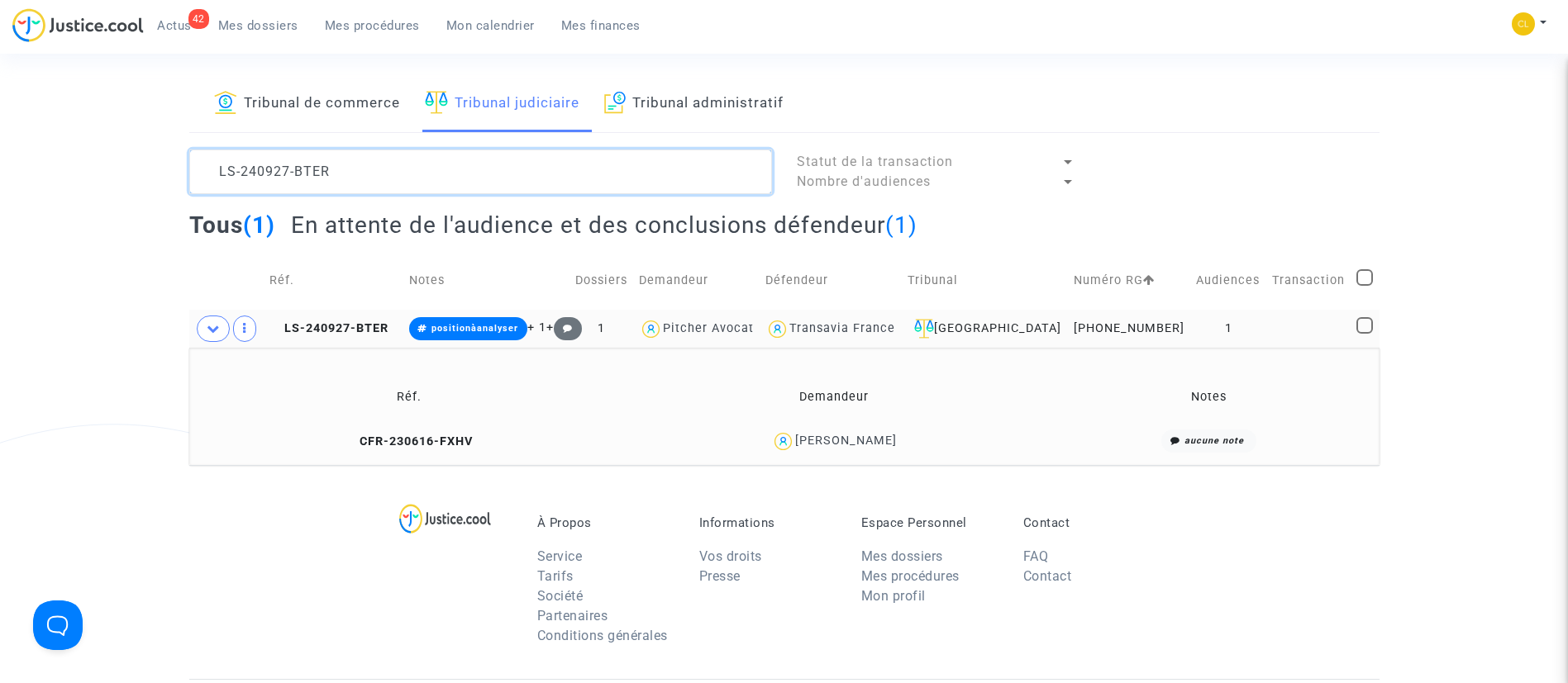
paste textarea "6-87FH"
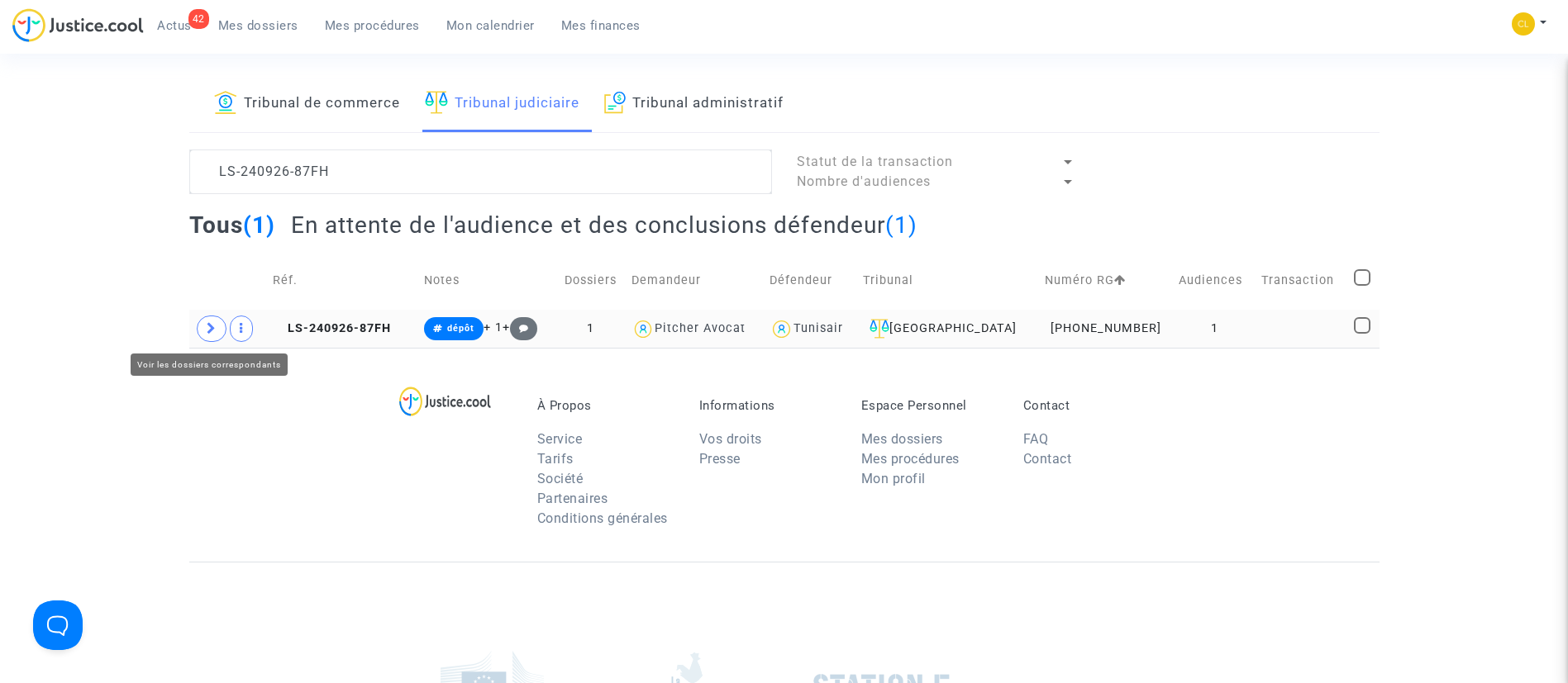
click at [211, 320] on span at bounding box center [212, 329] width 30 height 26
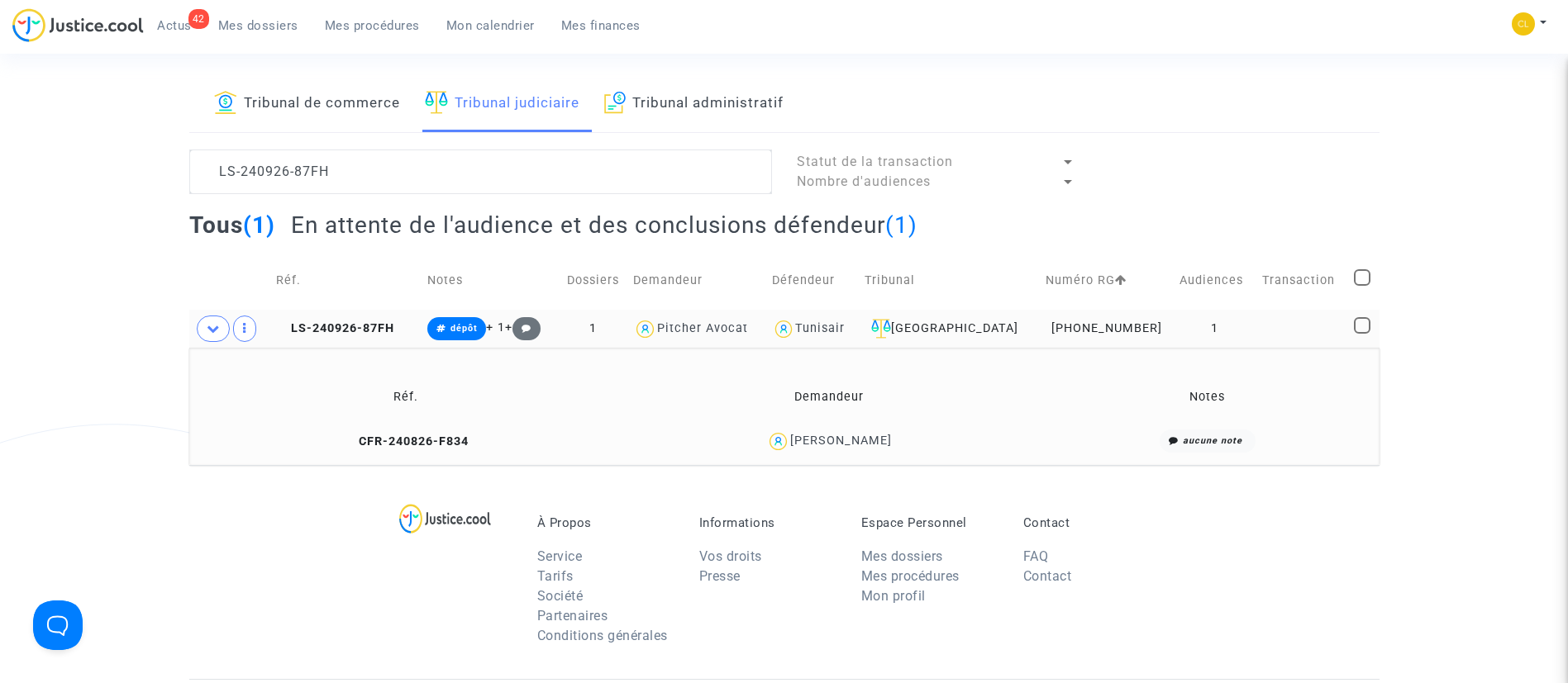
click at [848, 434] on div "[PERSON_NAME]" at bounding box center [841, 440] width 101 height 14
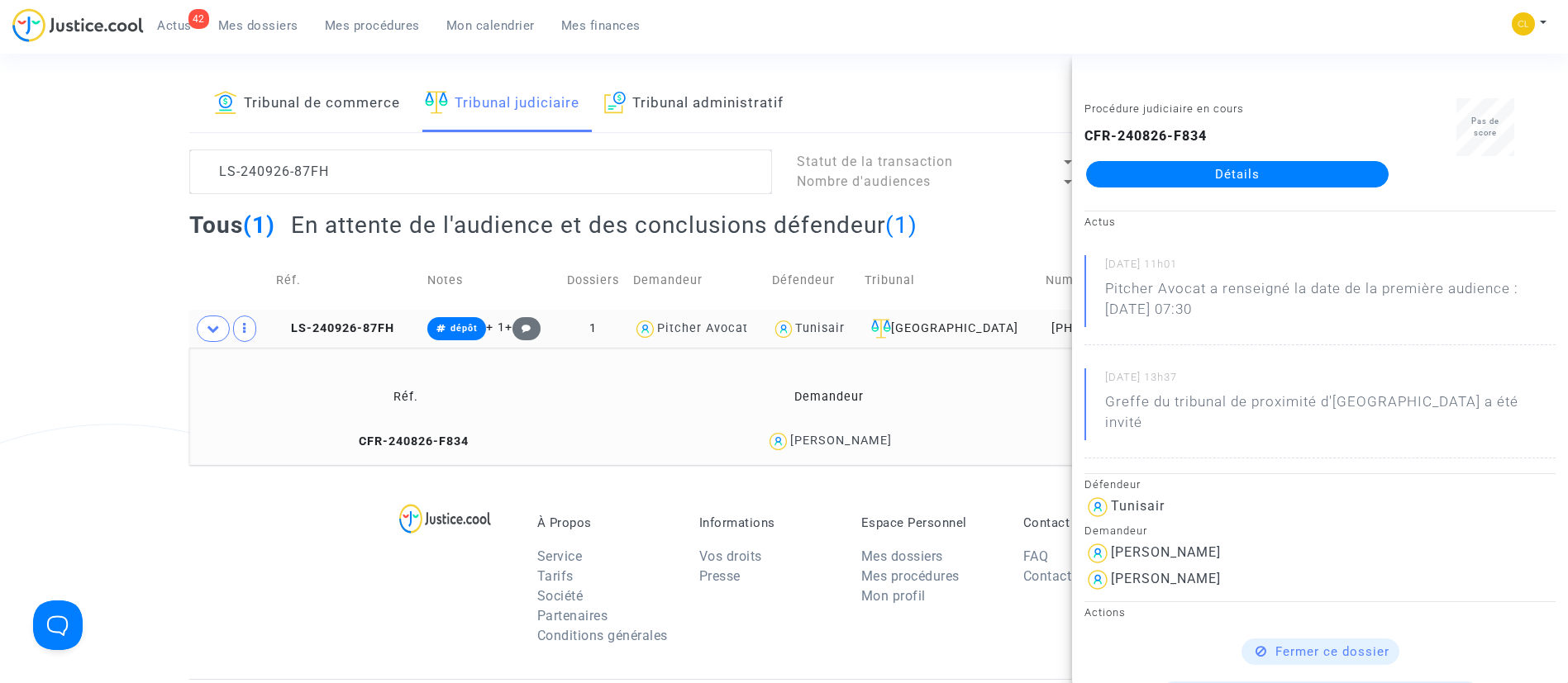
click at [995, 270] on td "Tribunal" at bounding box center [948, 280] width 181 height 59
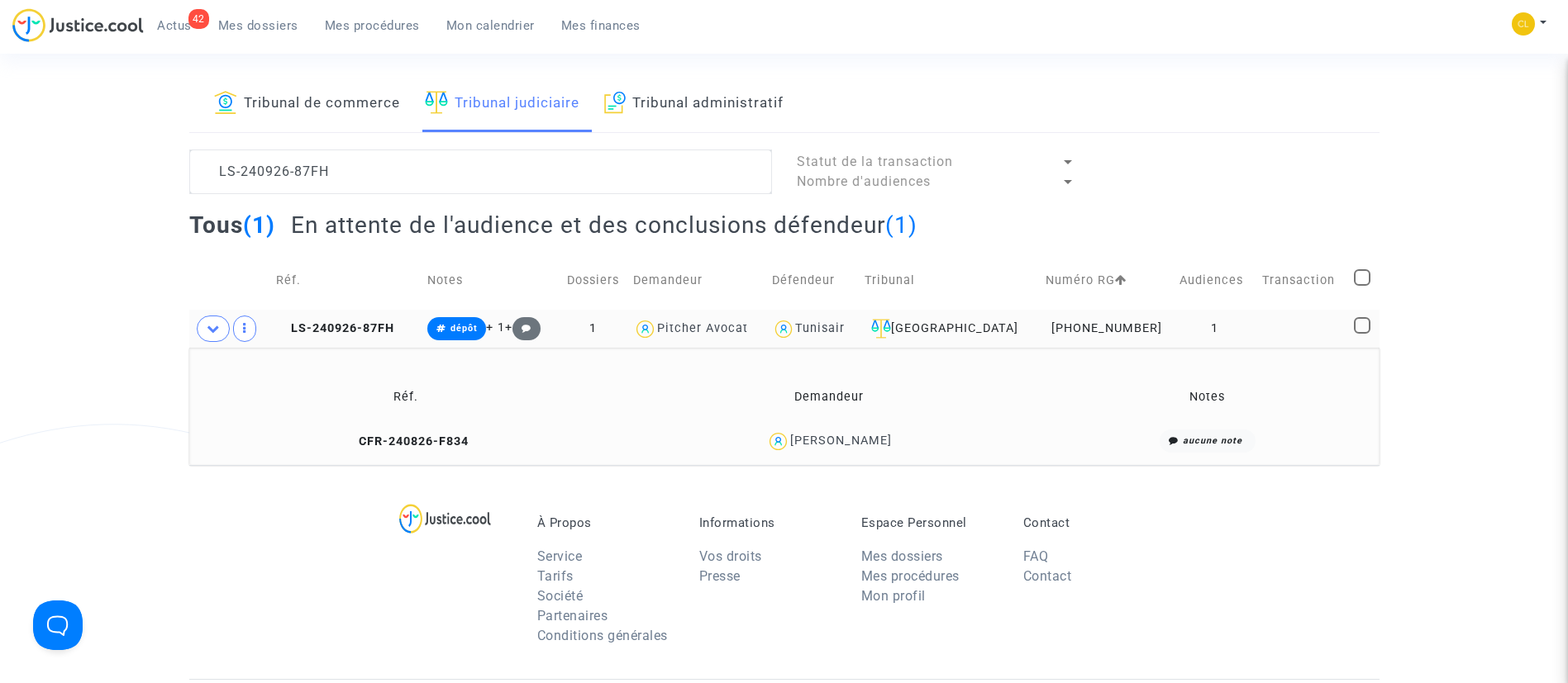
click at [852, 435] on div "[PERSON_NAME]" at bounding box center [841, 440] width 101 height 14
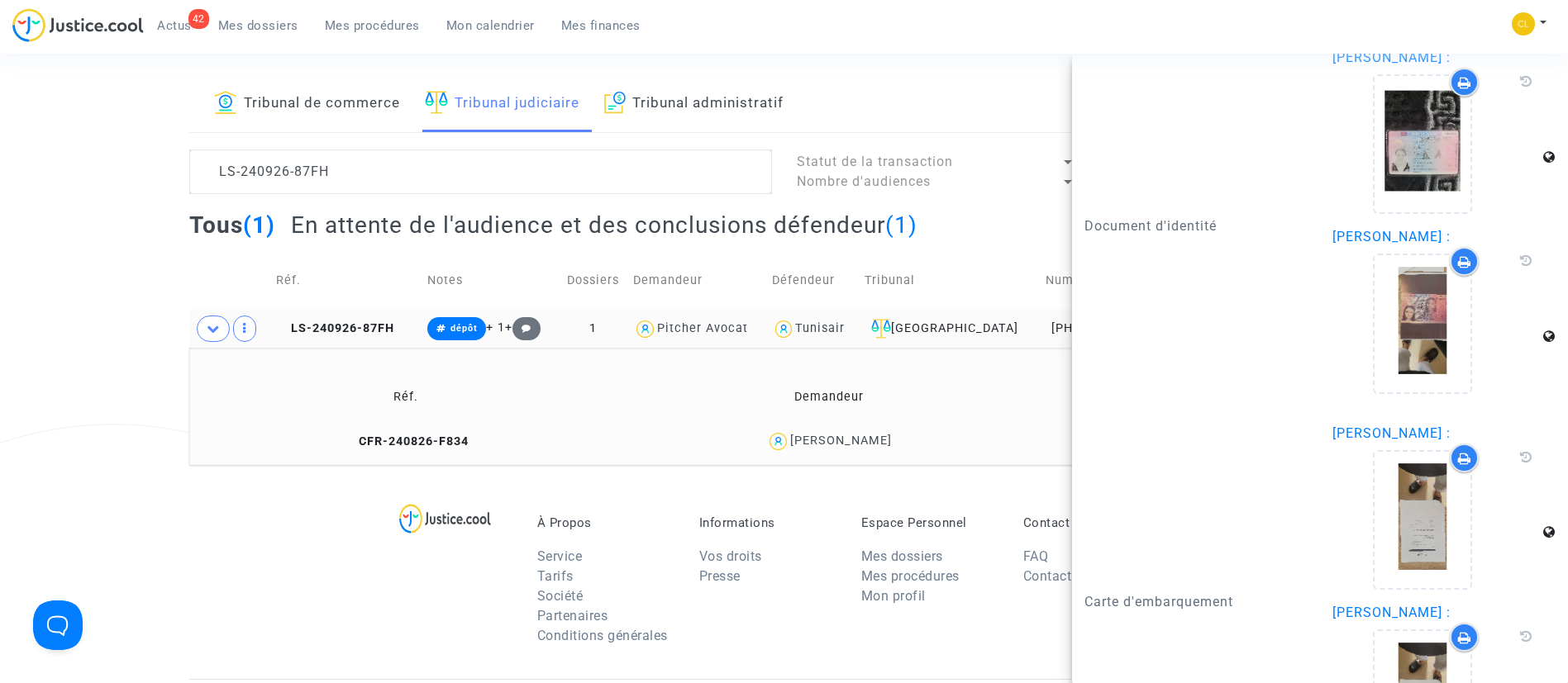
scroll to position [1893, 0]
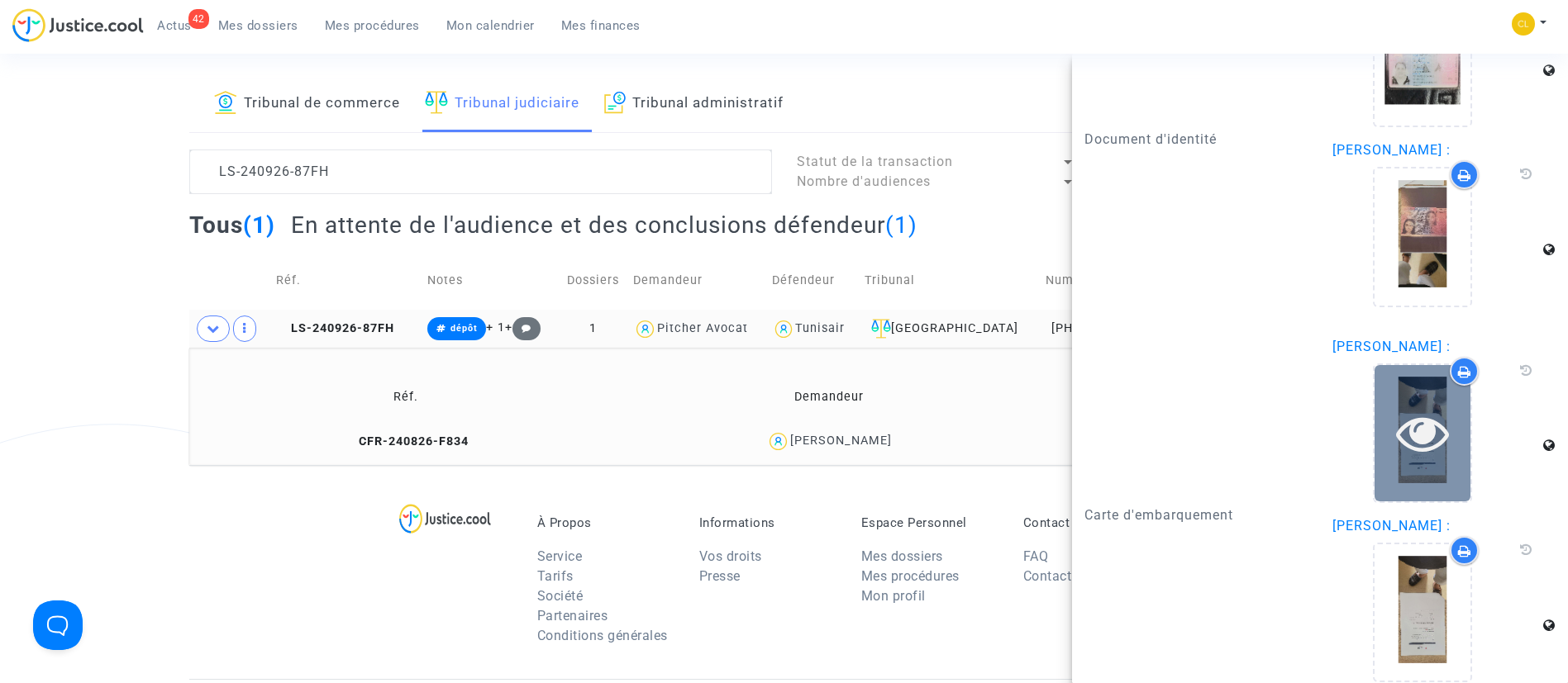
click at [1414, 367] on div at bounding box center [1422, 433] width 96 height 136
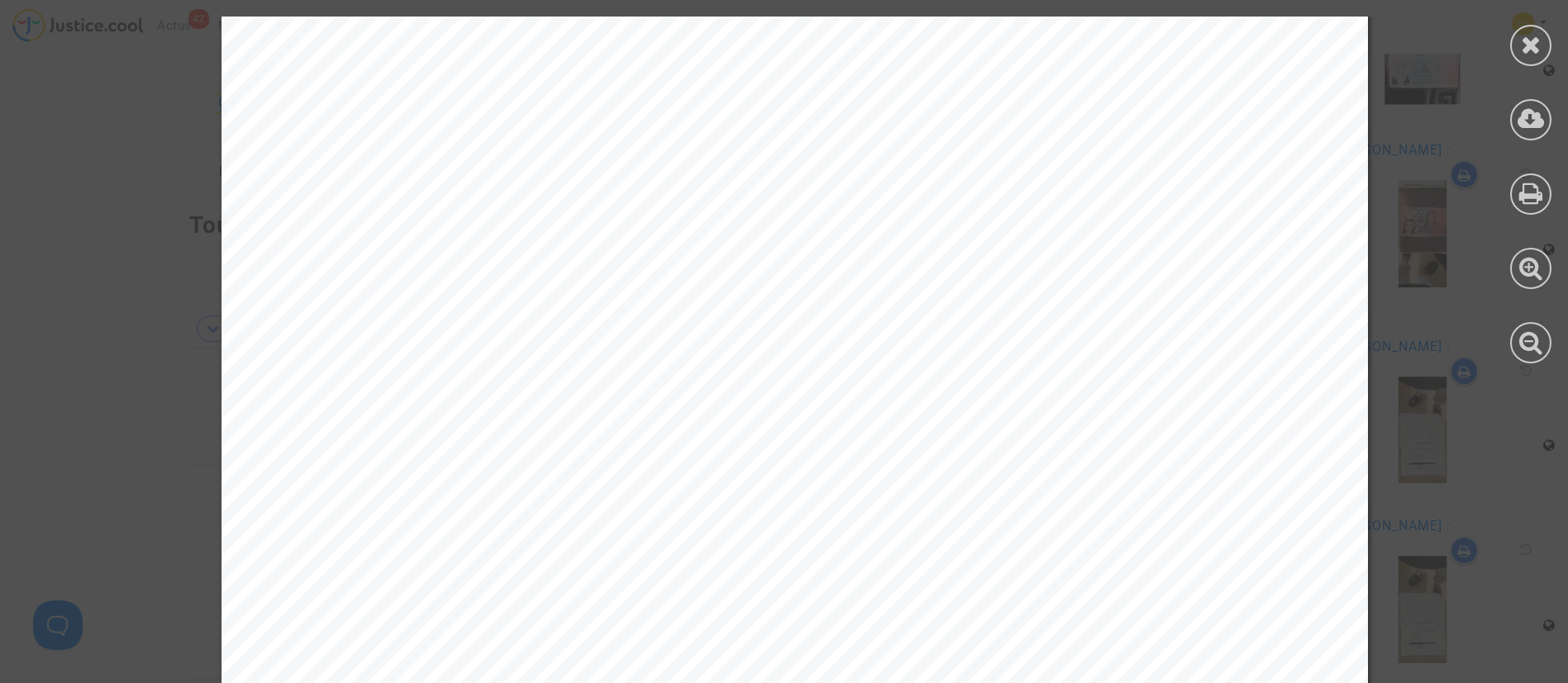
scroll to position [669, 0]
click at [1536, 47] on icon at bounding box center [1531, 44] width 21 height 24
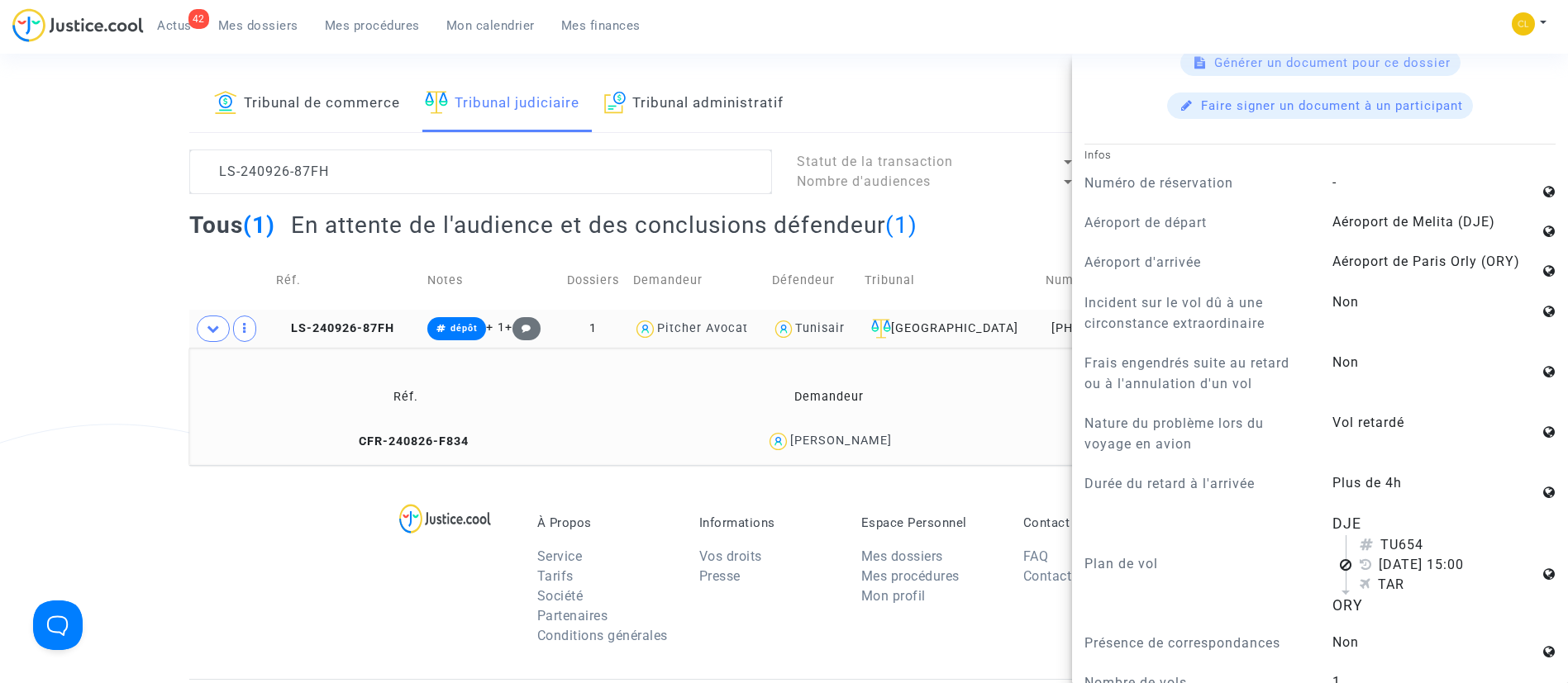
scroll to position [883, 0]
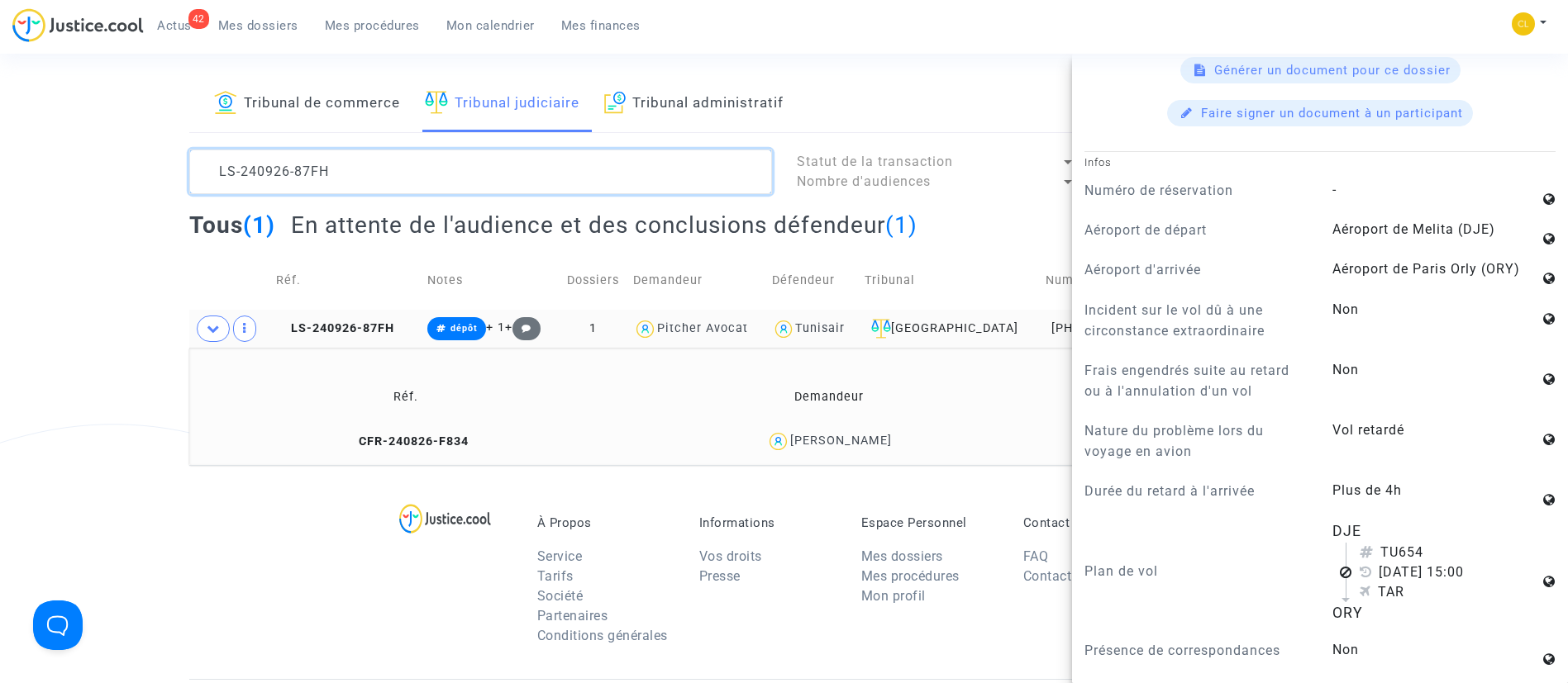
click at [338, 156] on textarea at bounding box center [481, 172] width 583 height 45
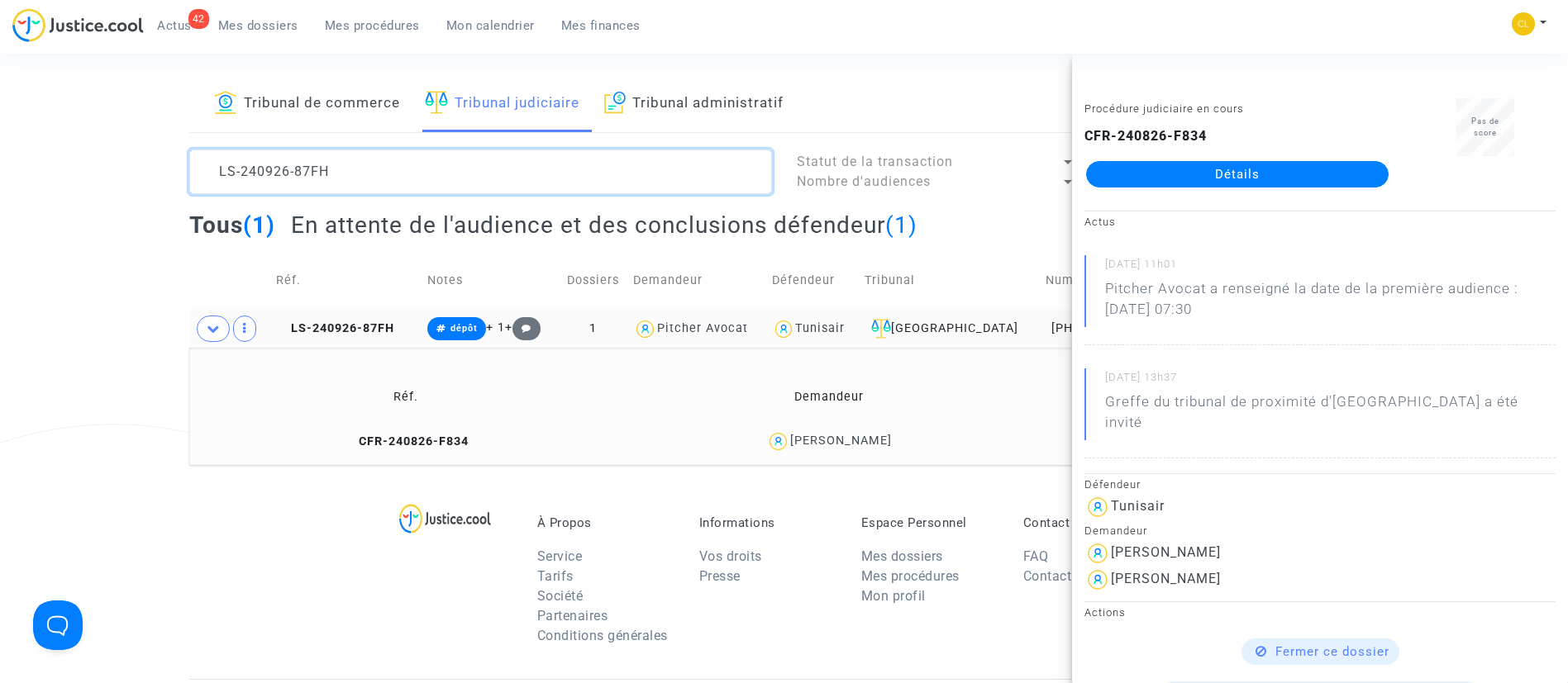
click at [338, 156] on textarea at bounding box center [481, 172] width 583 height 45
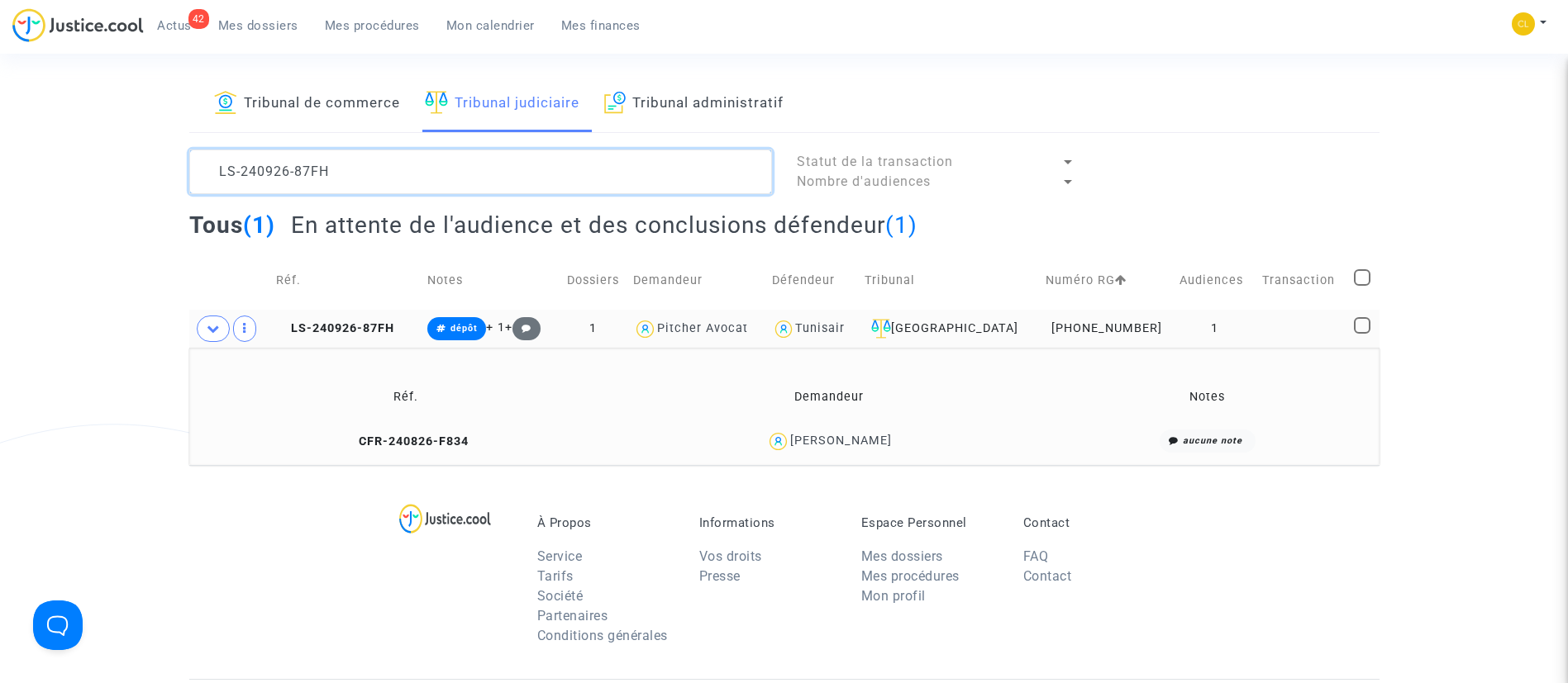
click at [338, 156] on textarea at bounding box center [481, 172] width 583 height 45
paste textarea "APNB"
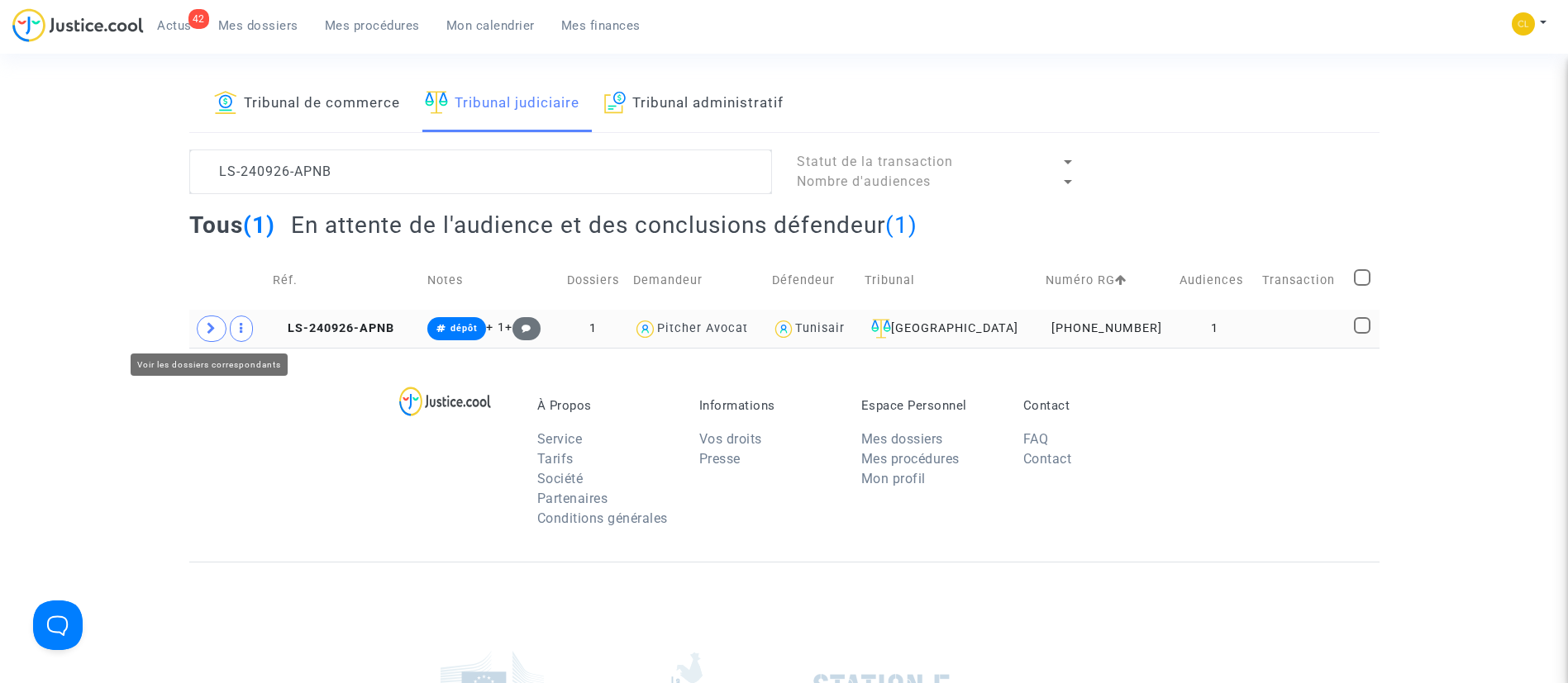
click at [208, 331] on icon at bounding box center [211, 328] width 10 height 12
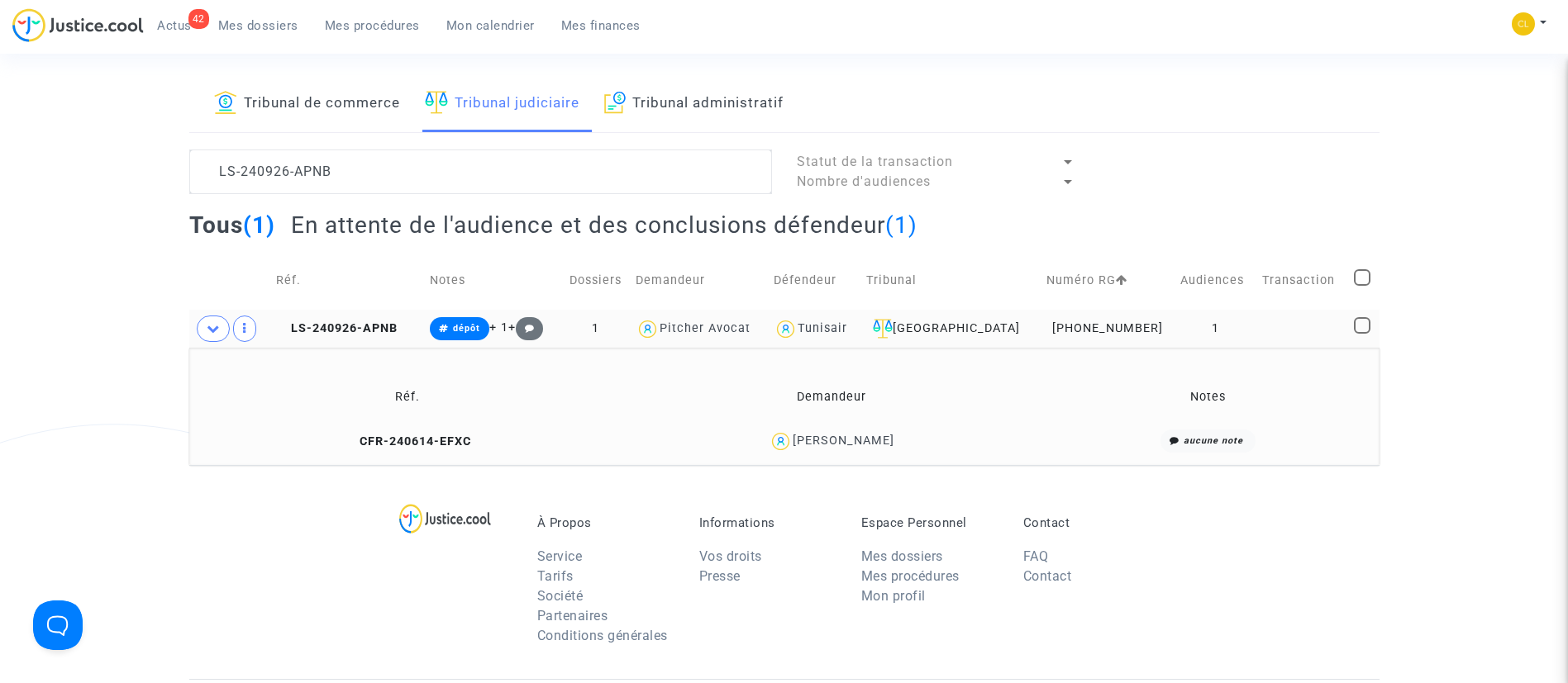
click at [863, 438] on div "[PERSON_NAME]" at bounding box center [844, 440] width 101 height 14
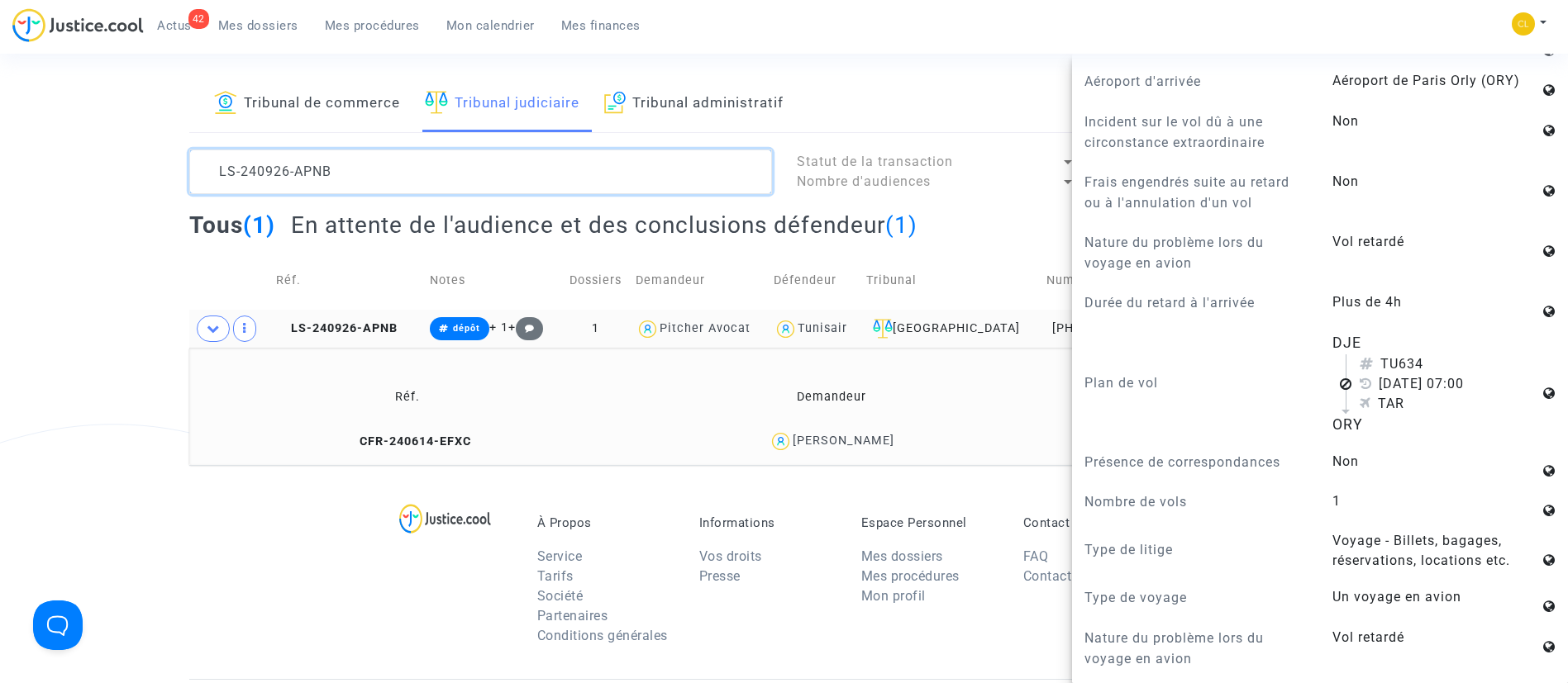
drag, startPoint x: 355, startPoint y: 158, endPoint x: 13, endPoint y: 145, distance: 342.2
click at [13, 145] on div "Tribunal de commerce Tribunal judiciaire Tribunal administratif LS-240926-APNB …" at bounding box center [784, 270] width 1568 height 389
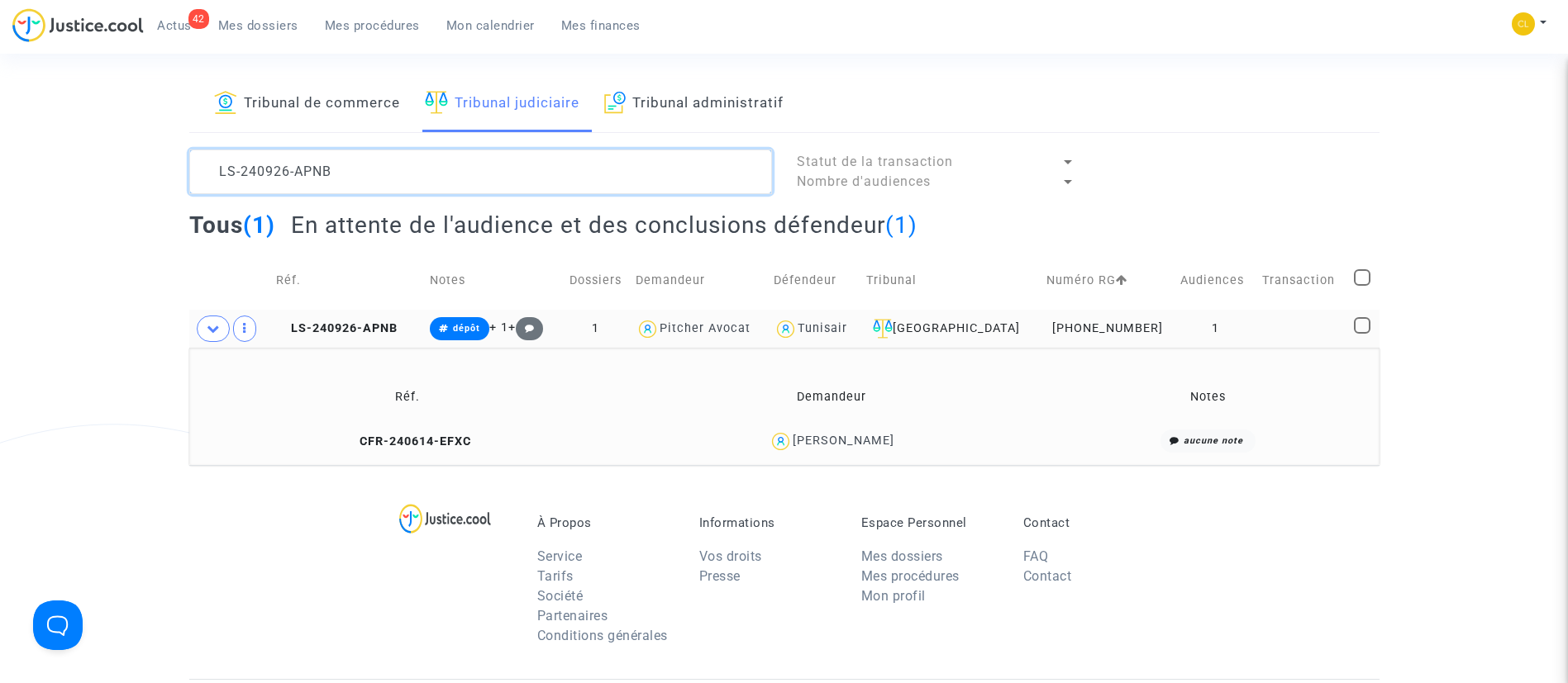
paste textarea "CBNP"
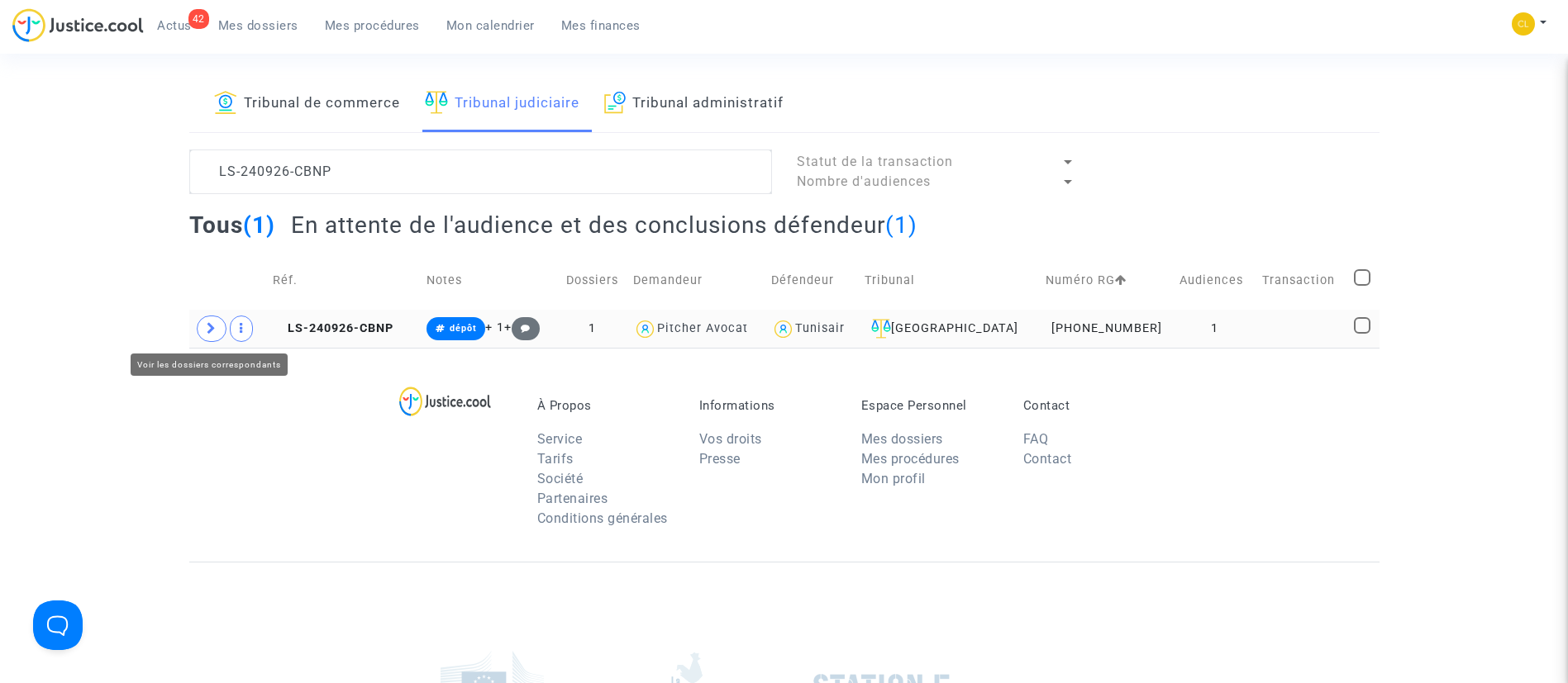
click at [217, 331] on span at bounding box center [212, 329] width 30 height 26
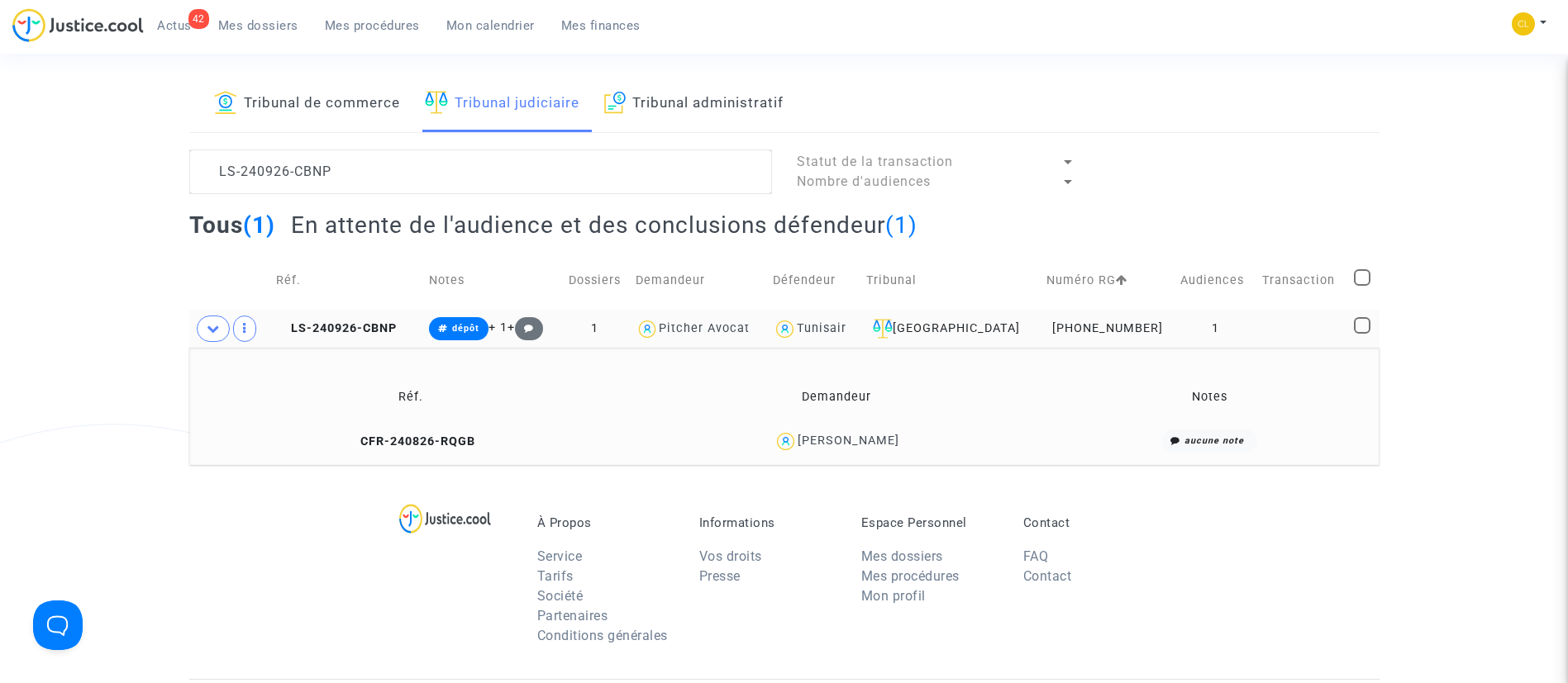
click at [887, 446] on div "[PERSON_NAME]" at bounding box center [848, 440] width 101 height 14
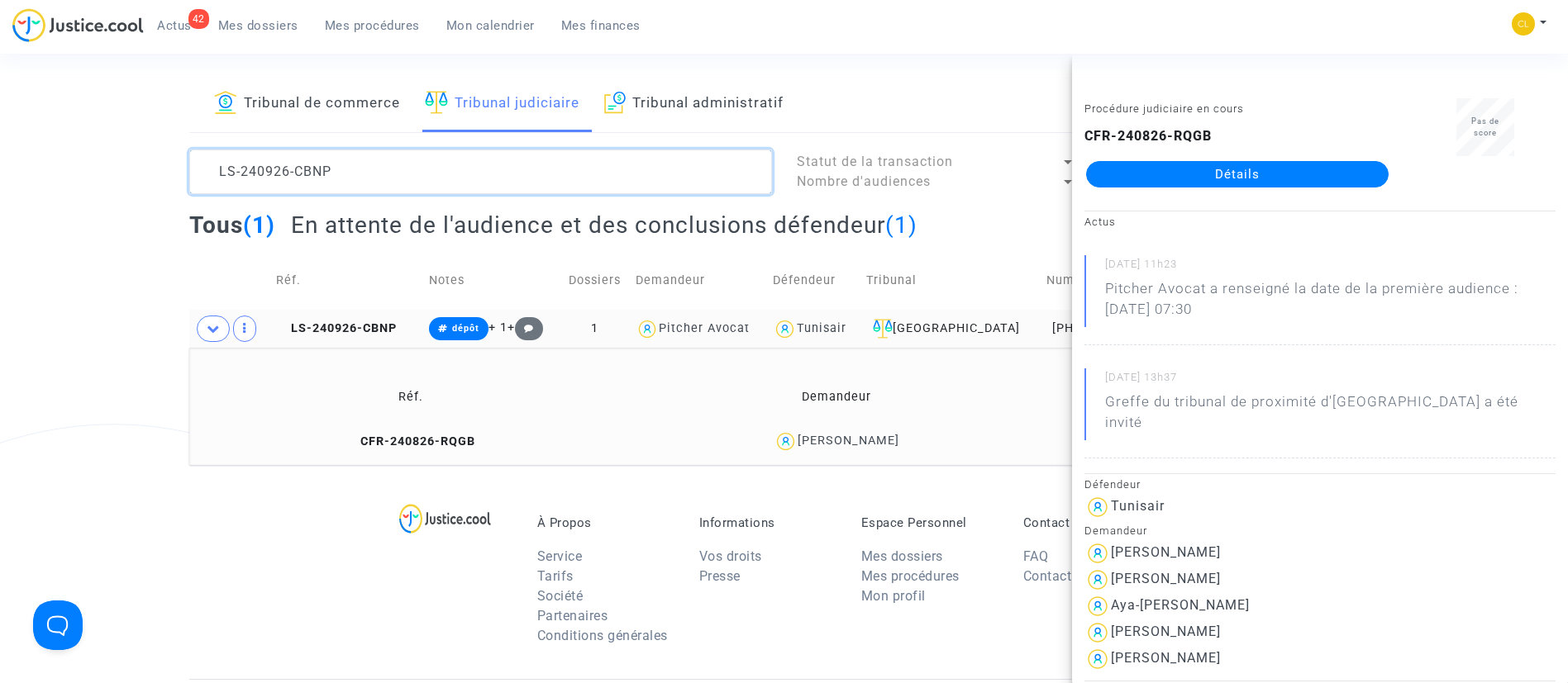
drag, startPoint x: 339, startPoint y: 156, endPoint x: 22, endPoint y: 115, distance: 319.6
click at [22, 115] on div "Tribunal de commerce Tribunal judiciaire Tribunal administratif LS-240926-CBNP …" at bounding box center [784, 270] width 1568 height 389
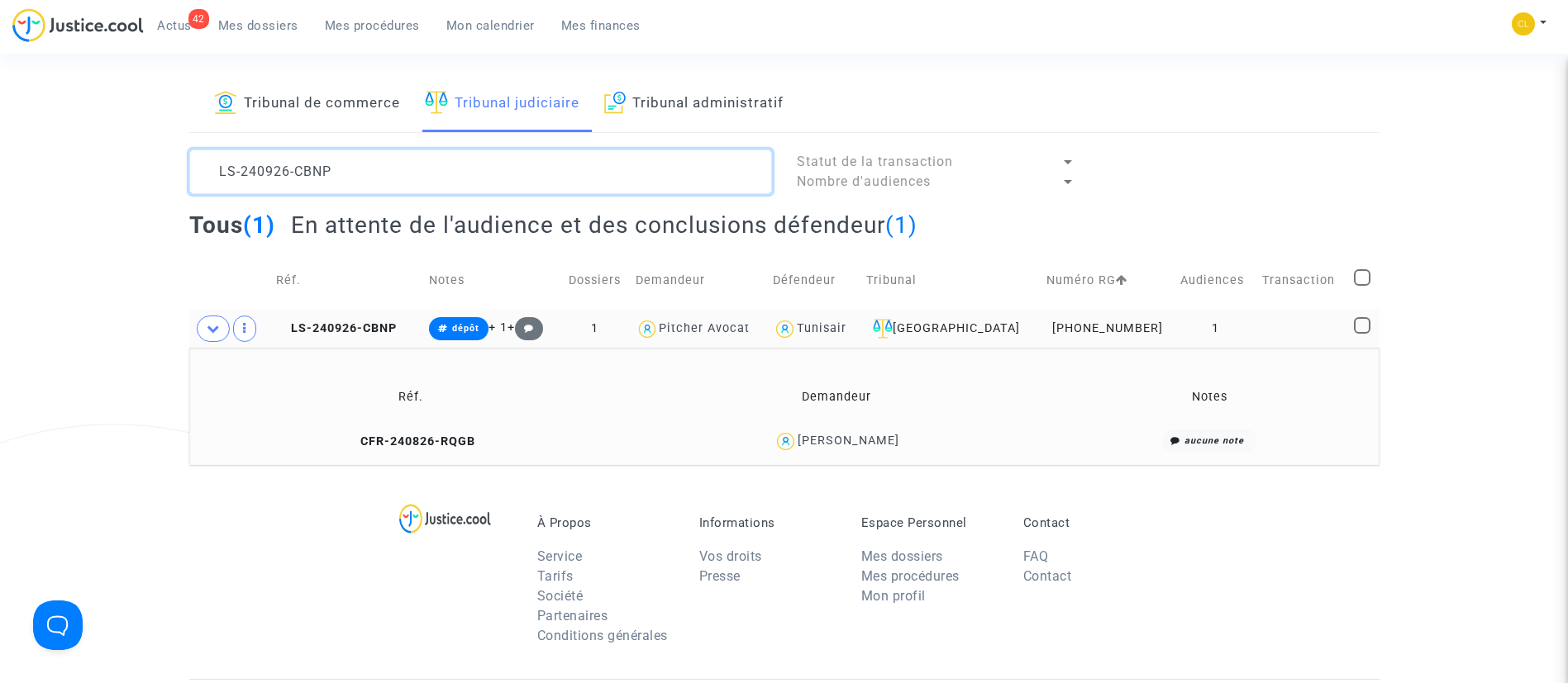
paste textarea "G6GR"
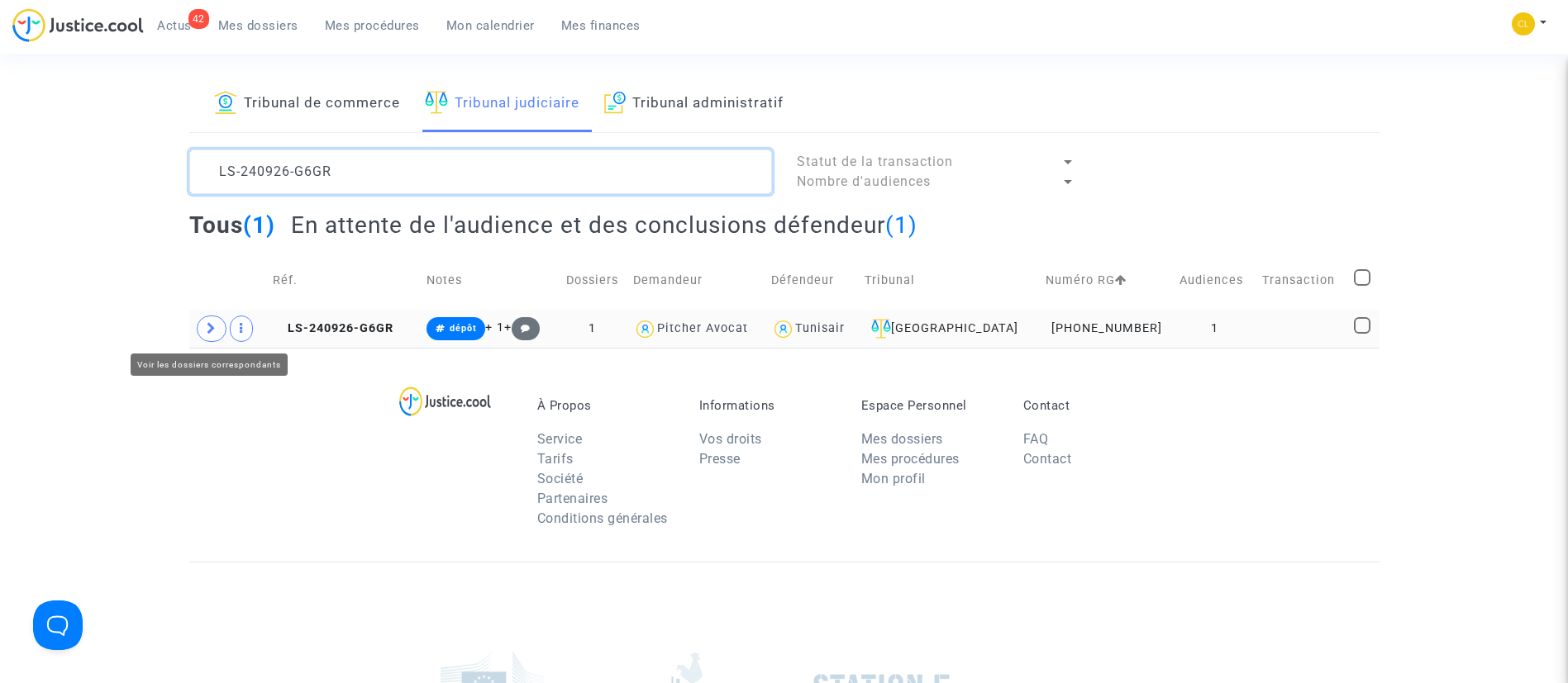
type textarea "LS-240926-G6GR"
click at [204, 329] on span at bounding box center [212, 329] width 30 height 26
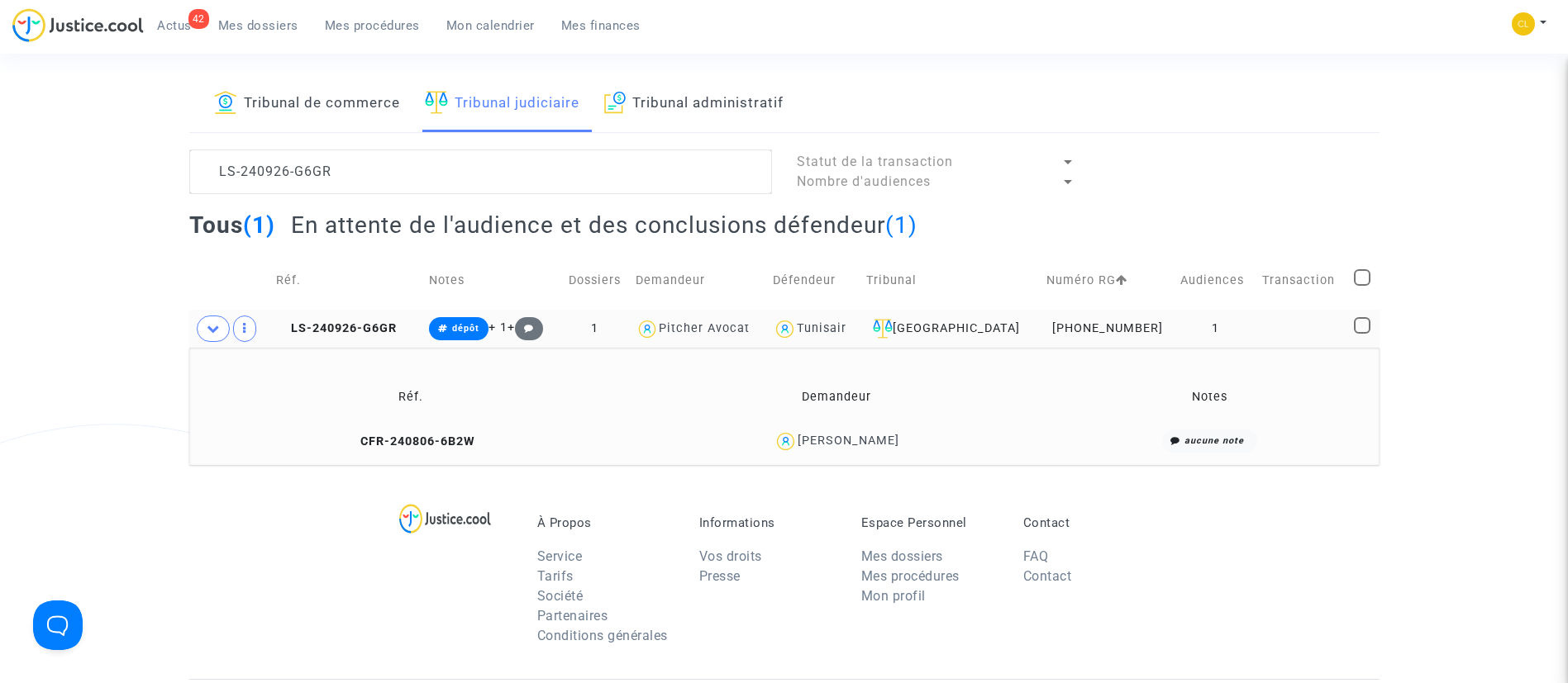
click at [872, 439] on div "[PERSON_NAME]" at bounding box center [848, 440] width 101 height 14
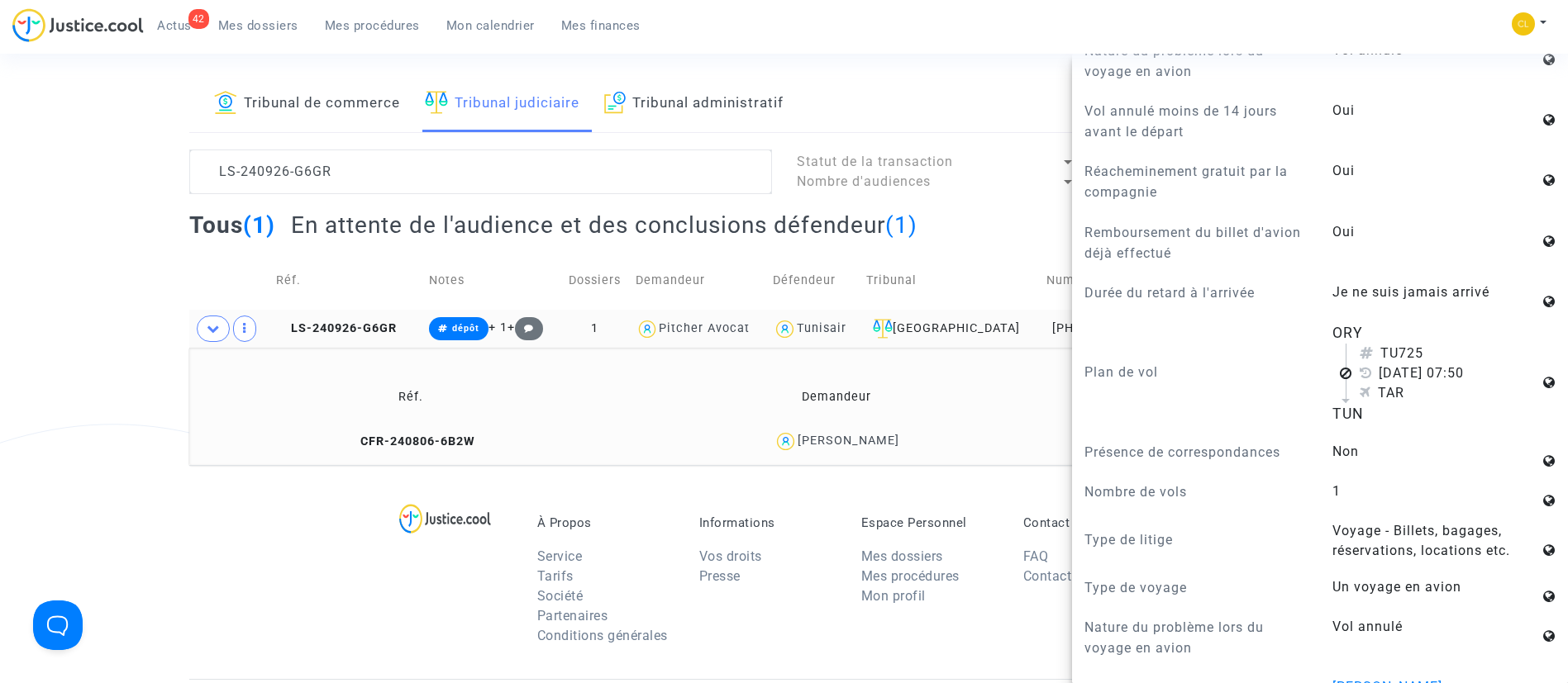
scroll to position [1370, 0]
